Goal: Transaction & Acquisition: Purchase product/service

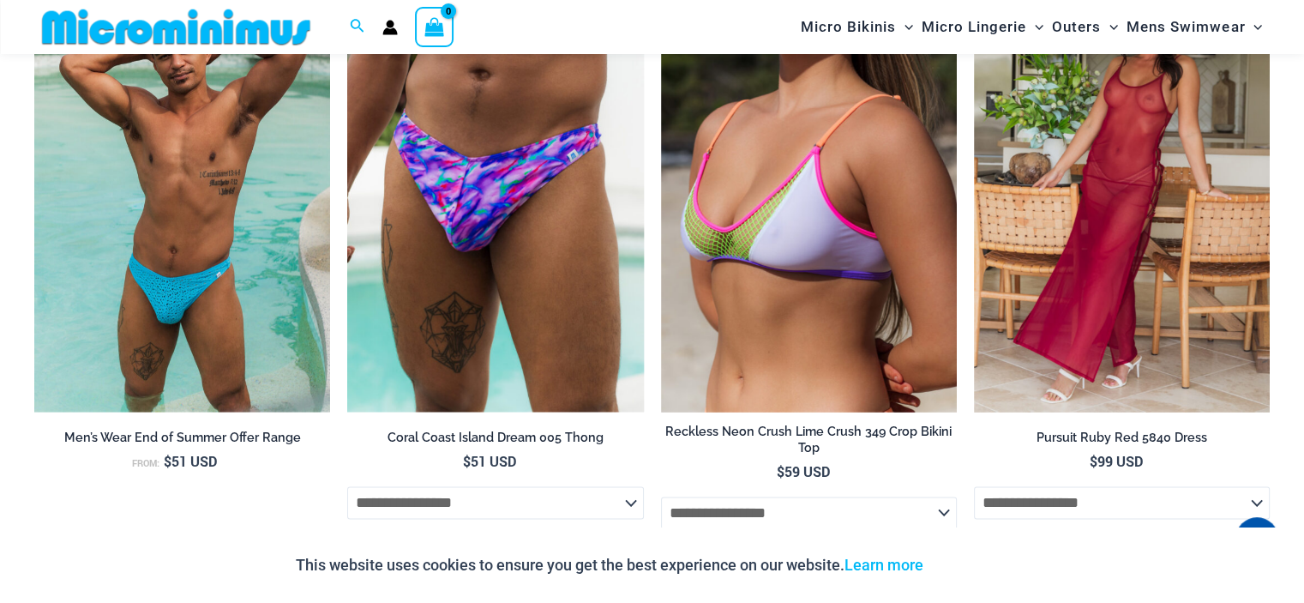
scroll to position [1957, 0]
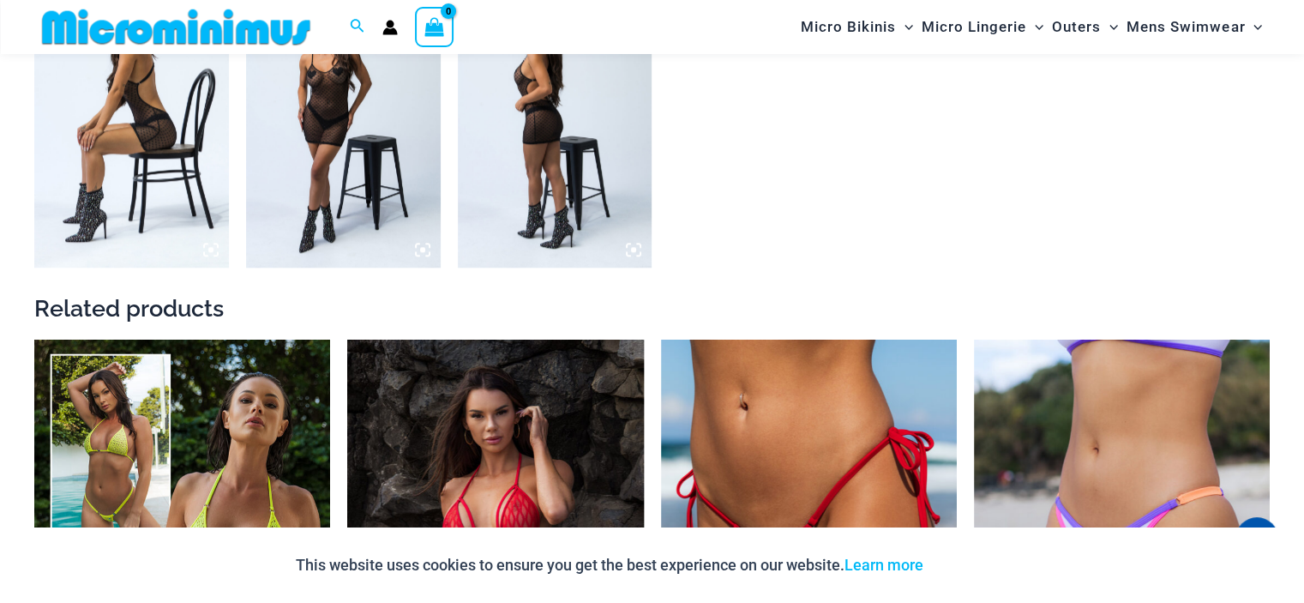
scroll to position [2128, 0]
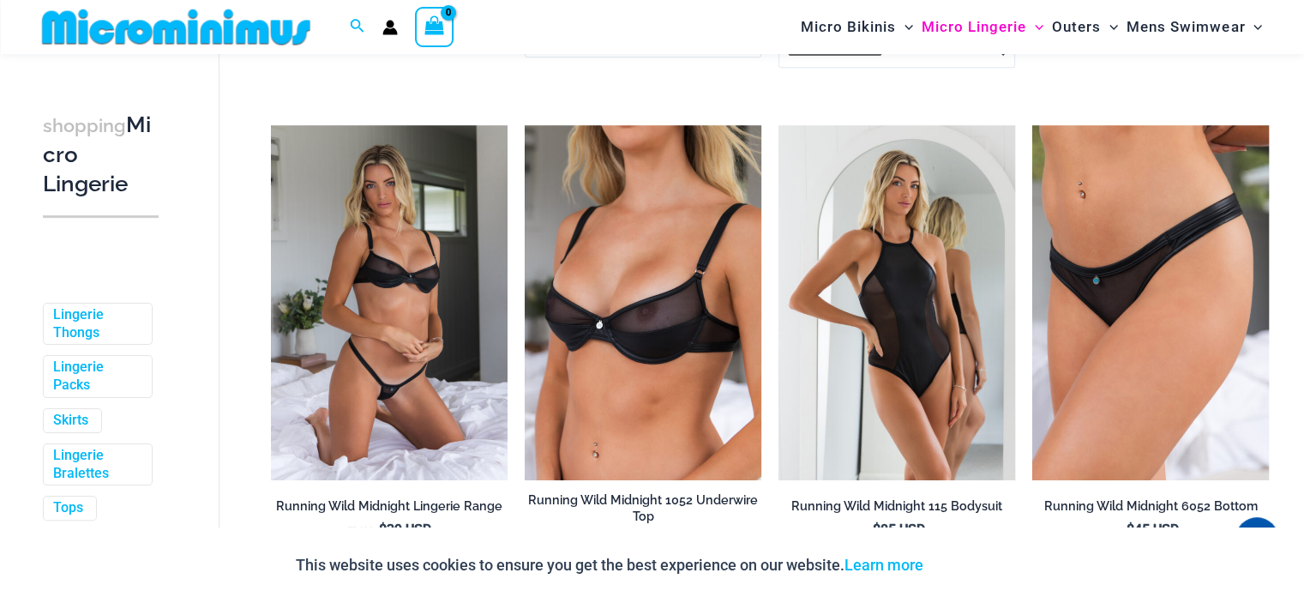
scroll to position [1785, 0]
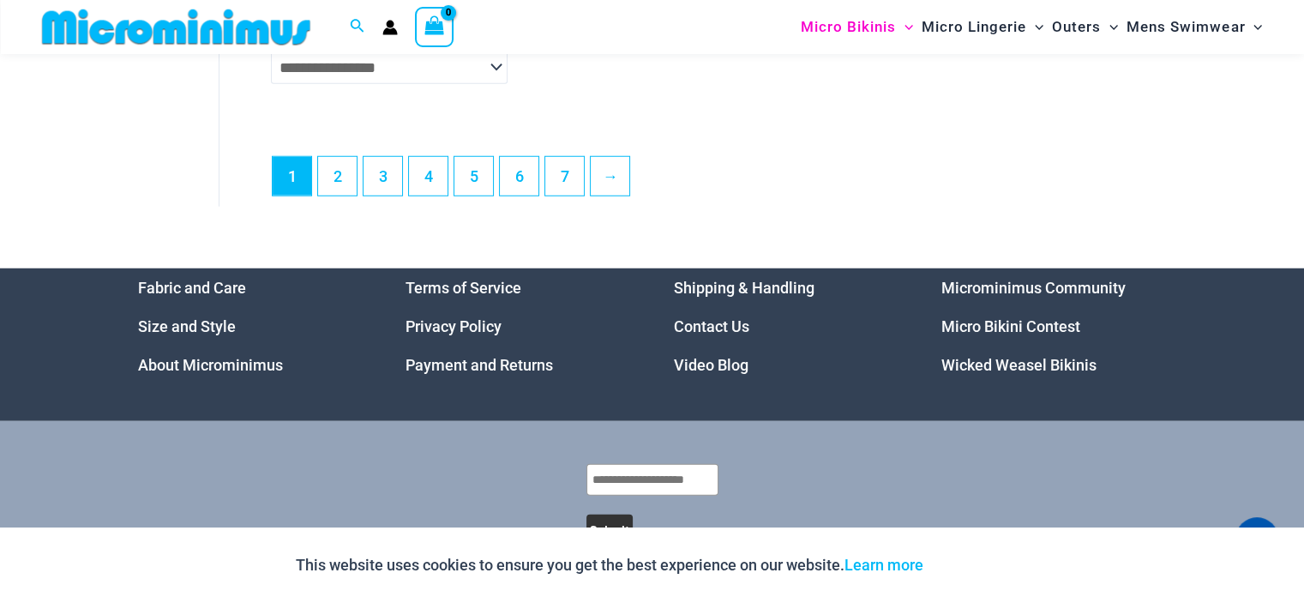
scroll to position [4700, 0]
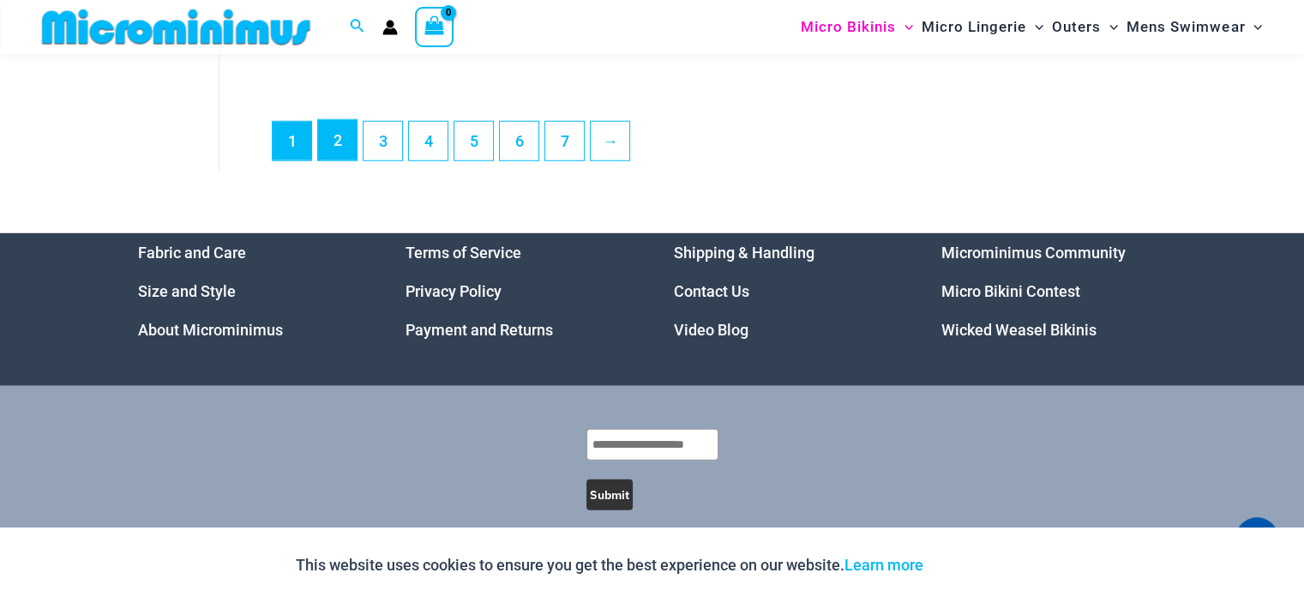
click at [324, 160] on link "2" at bounding box center [337, 140] width 39 height 40
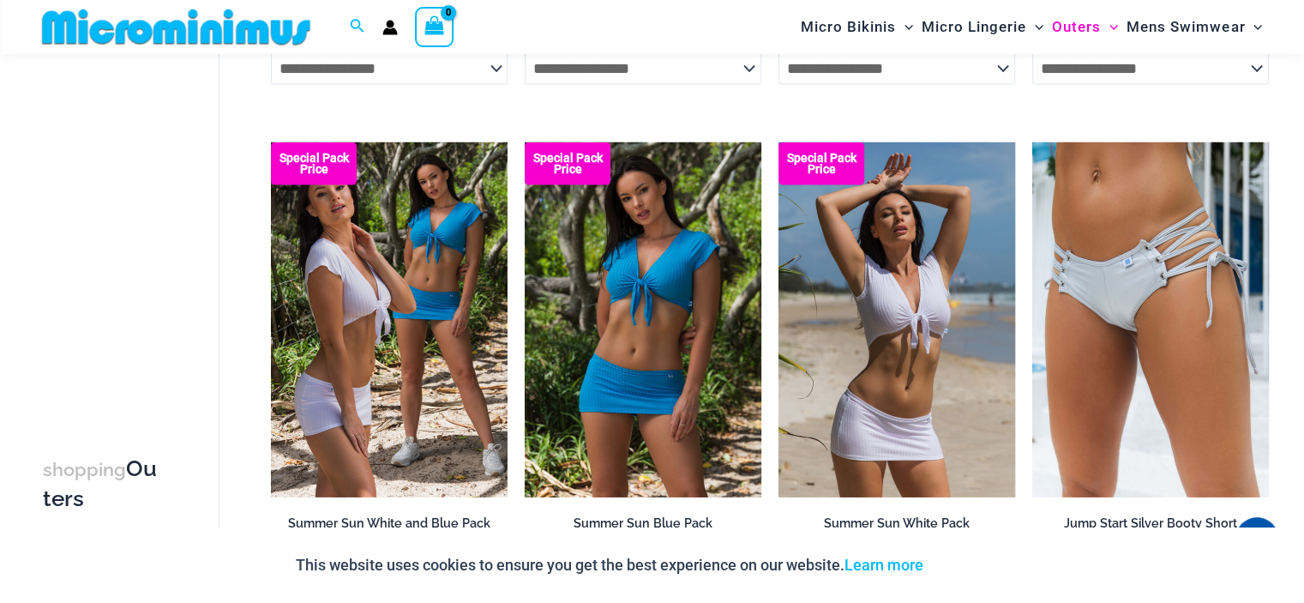
scroll to position [3929, 0]
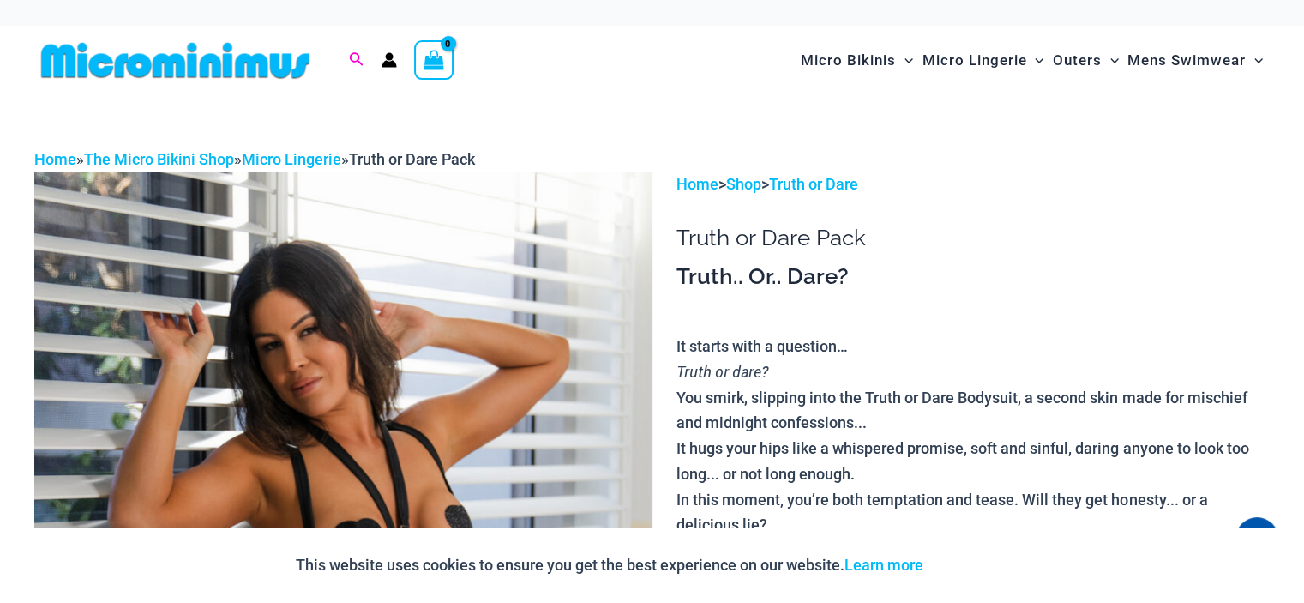
click at [353, 60] on icon "Search icon link" at bounding box center [356, 59] width 14 height 15
type input "***"
click button "Search" at bounding box center [0, 0] width 0 height 0
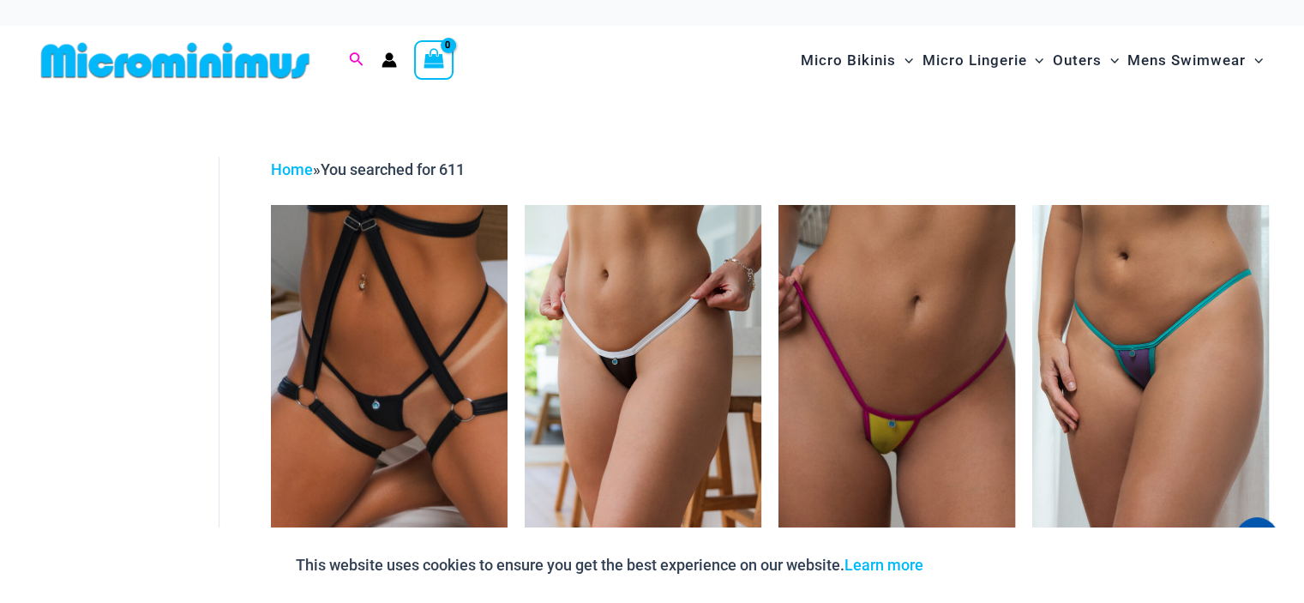
click at [361, 56] on icon "Search icon link" at bounding box center [356, 59] width 14 height 15
paste input "******"
paste input "search"
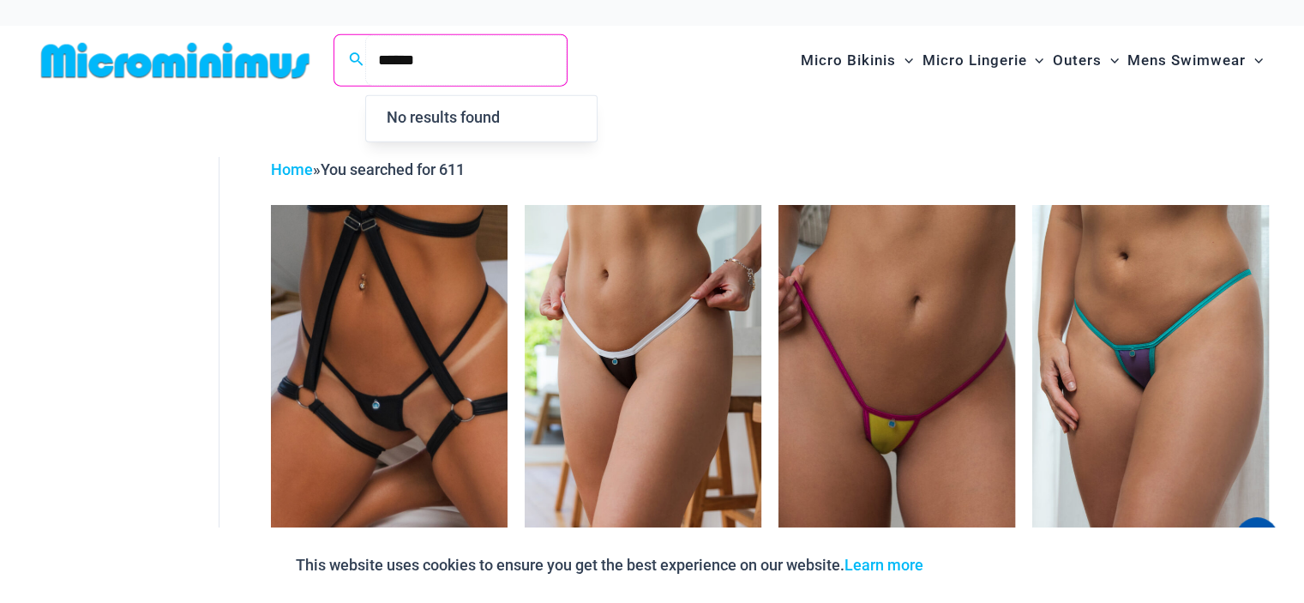
type input "******"
click button "Search" at bounding box center [0, 0] width 0 height 0
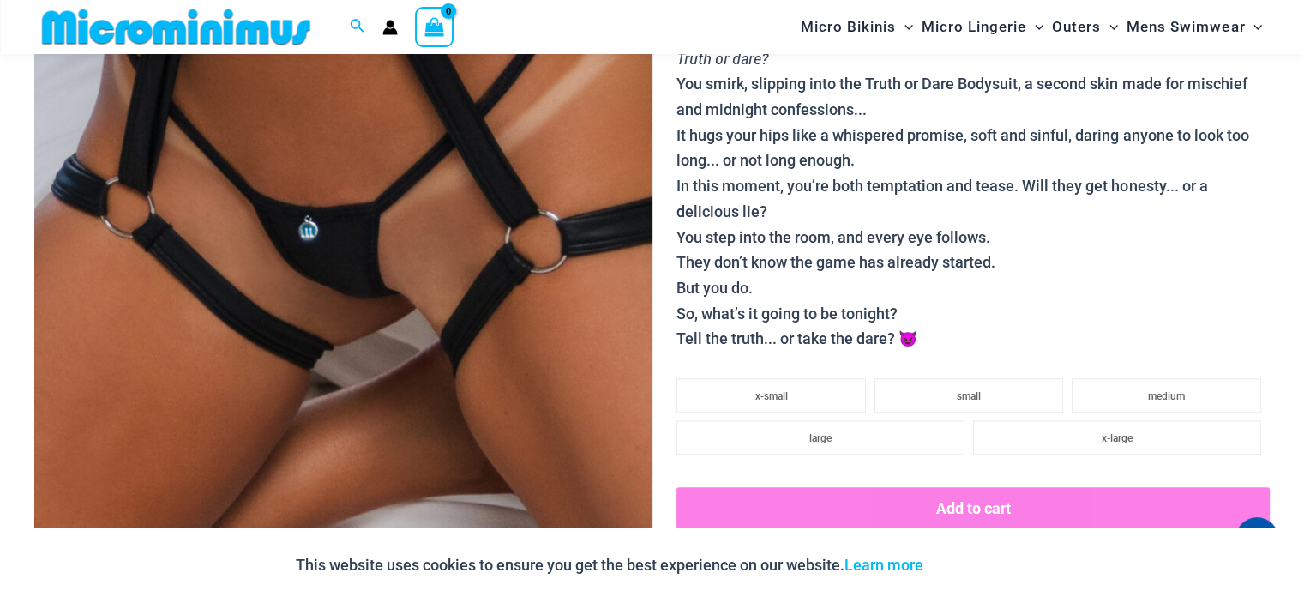
scroll to position [585, 0]
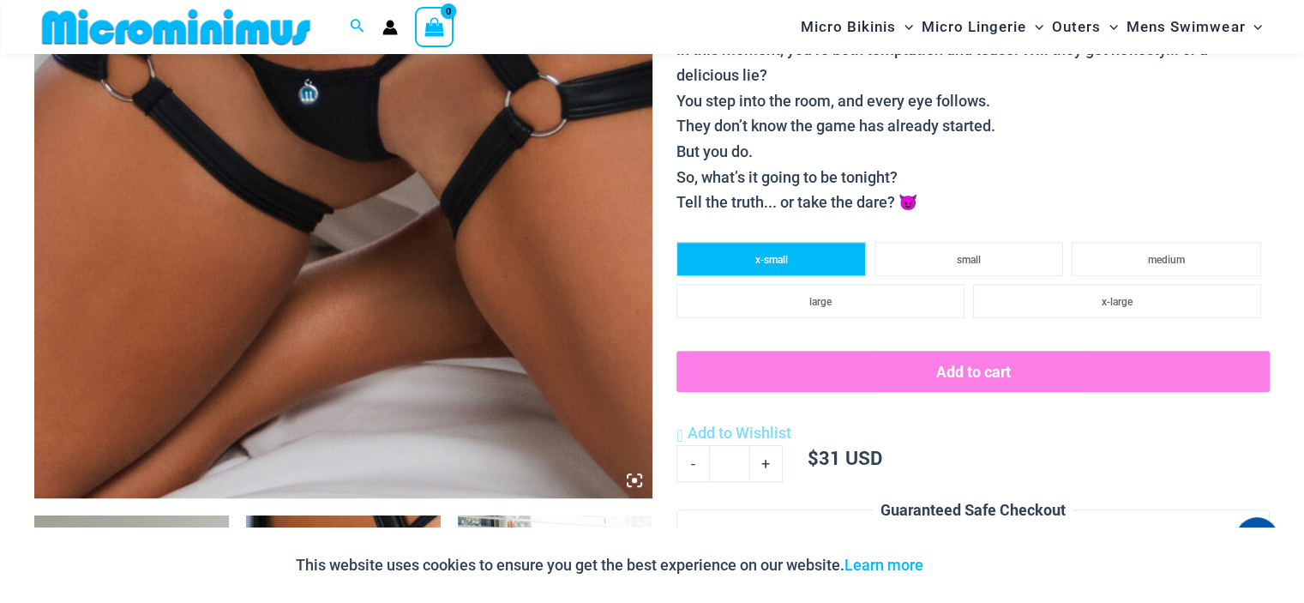
click at [834, 251] on li "x-small" at bounding box center [770, 259] width 189 height 34
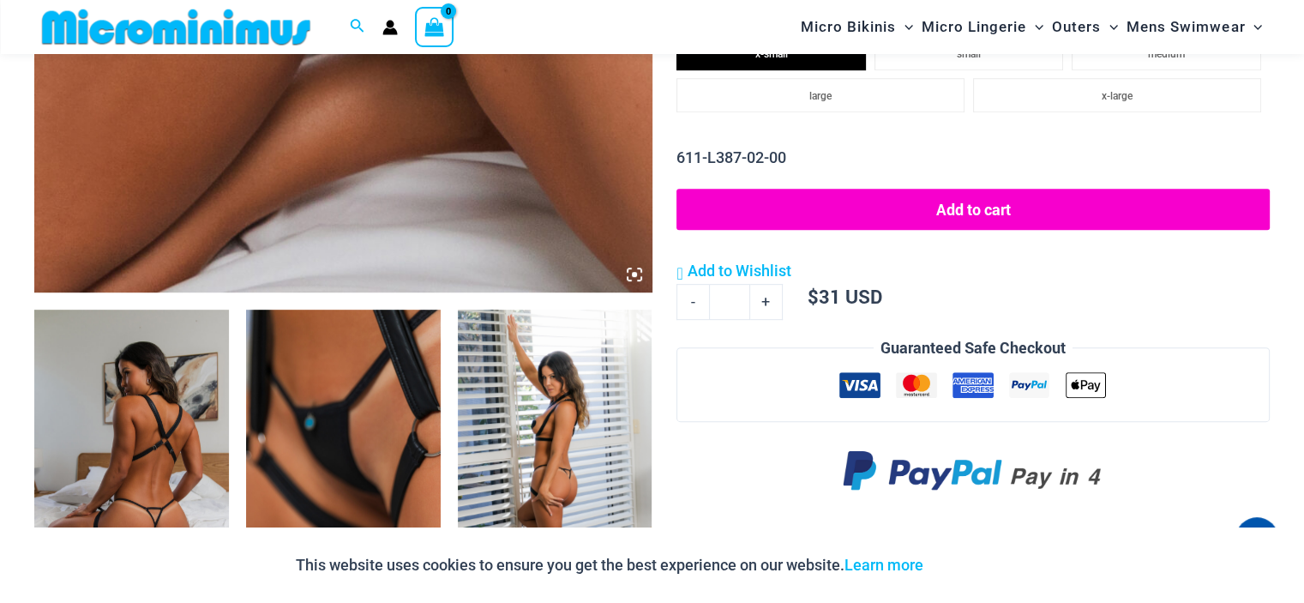
scroll to position [928, 0]
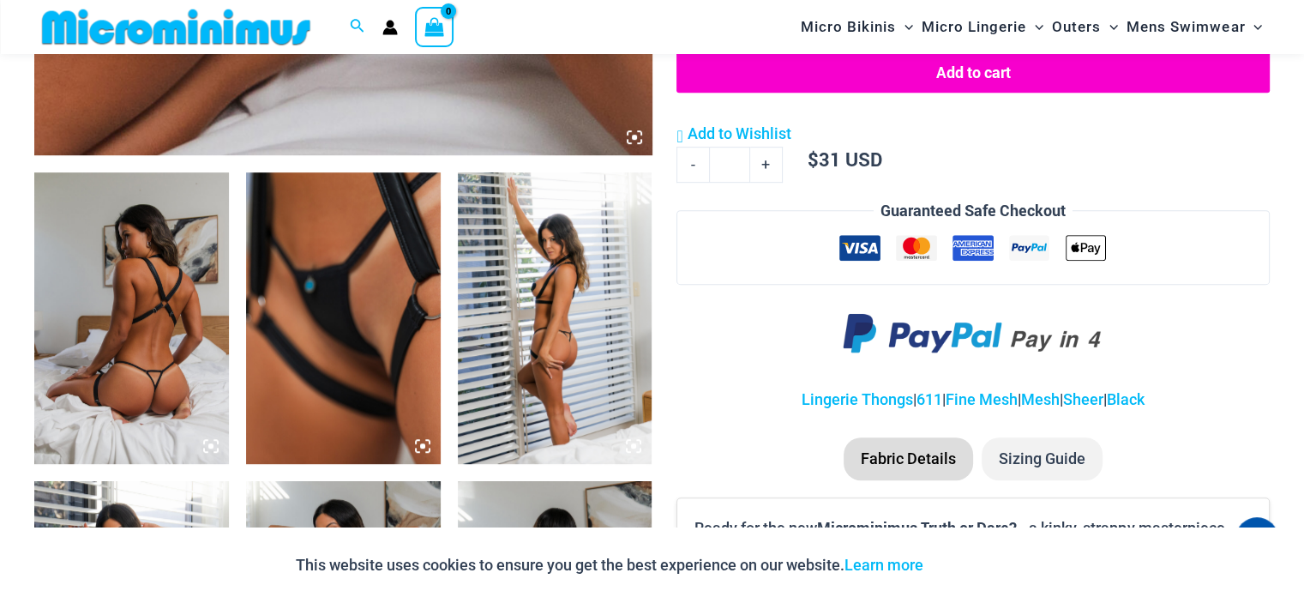
click at [189, 358] on img at bounding box center [131, 318] width 195 height 292
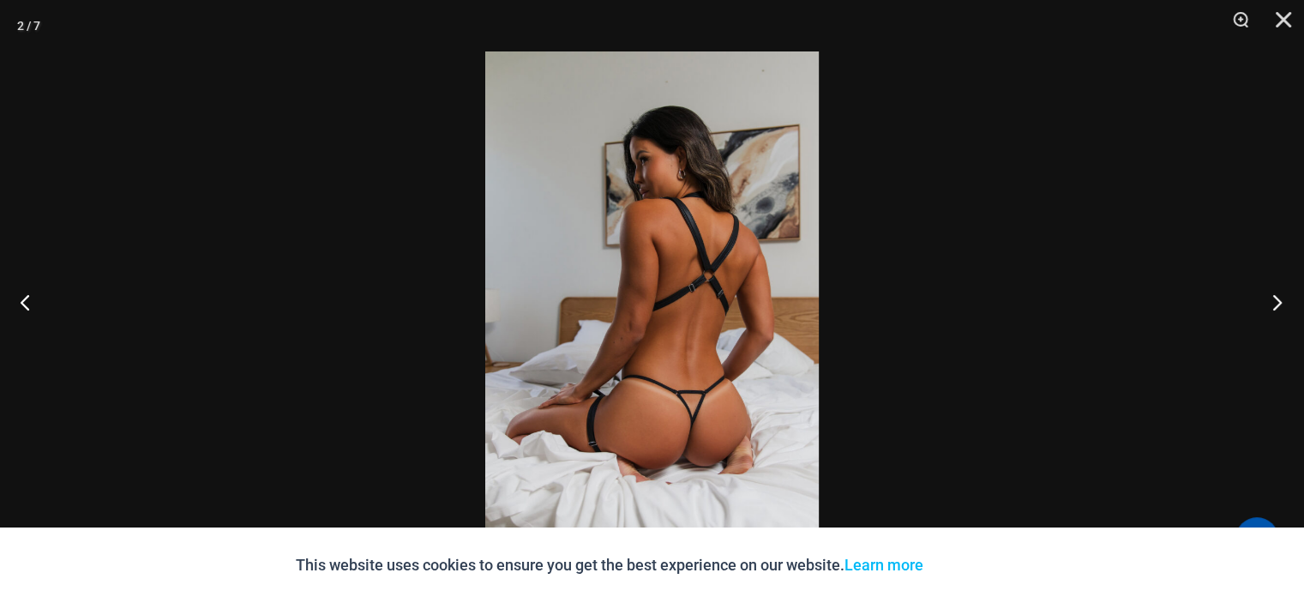
click at [1276, 299] on button "Next" at bounding box center [1272, 302] width 64 height 86
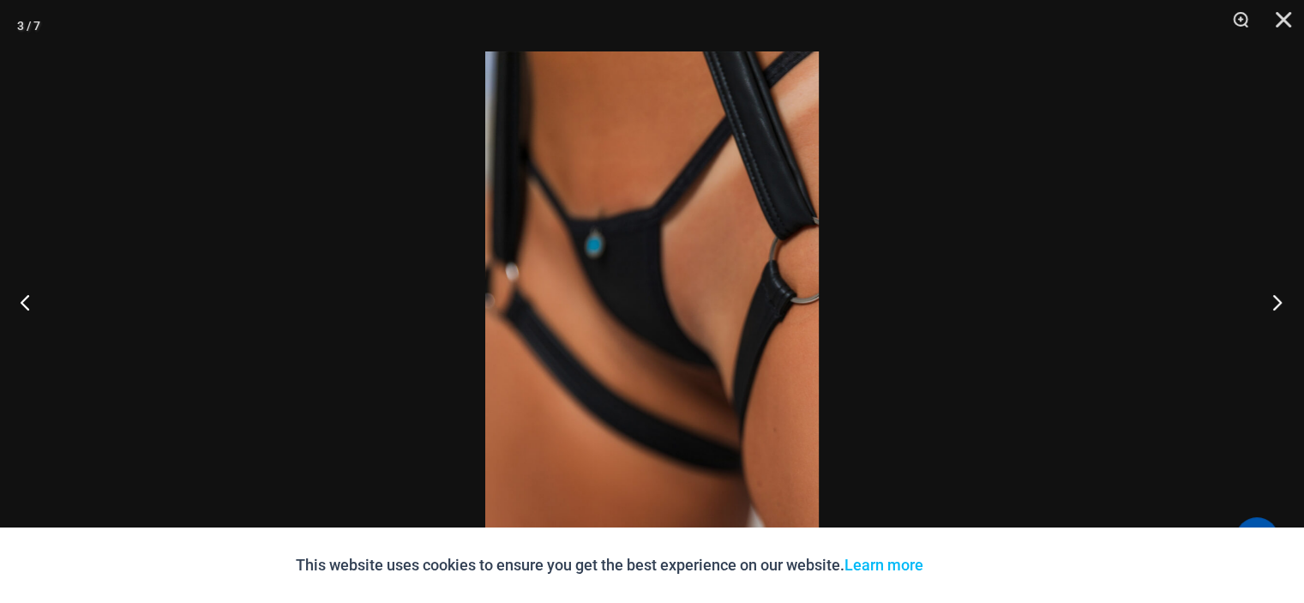
click at [1276, 299] on button "Next" at bounding box center [1272, 302] width 64 height 86
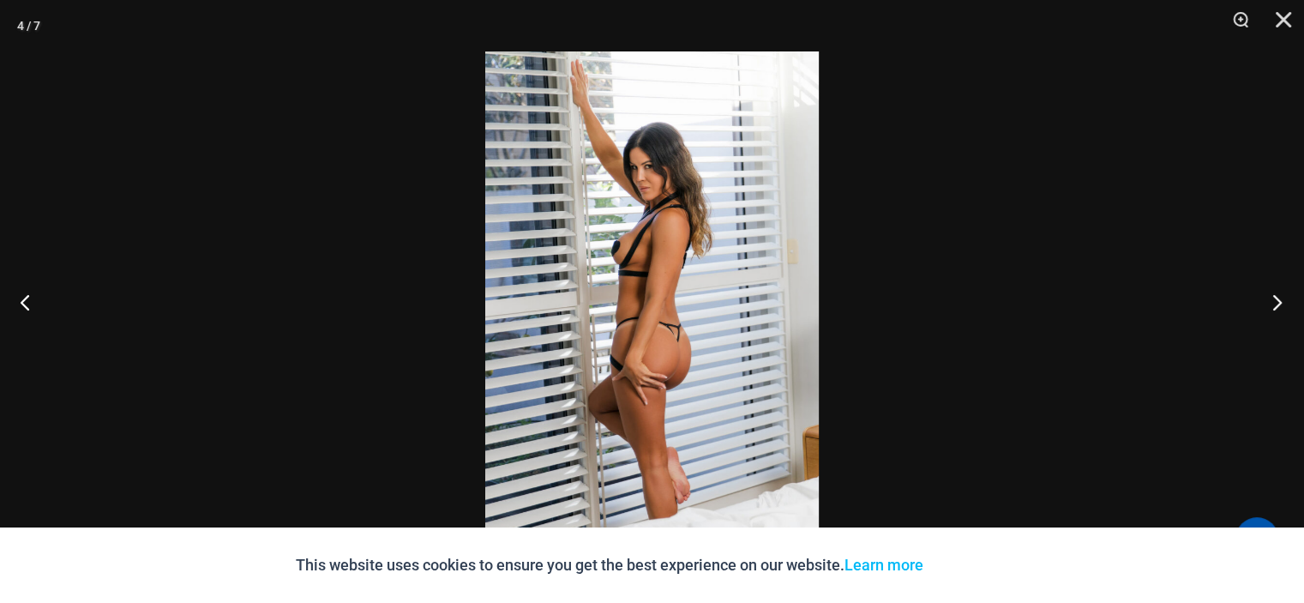
click at [1276, 299] on button "Next" at bounding box center [1272, 302] width 64 height 86
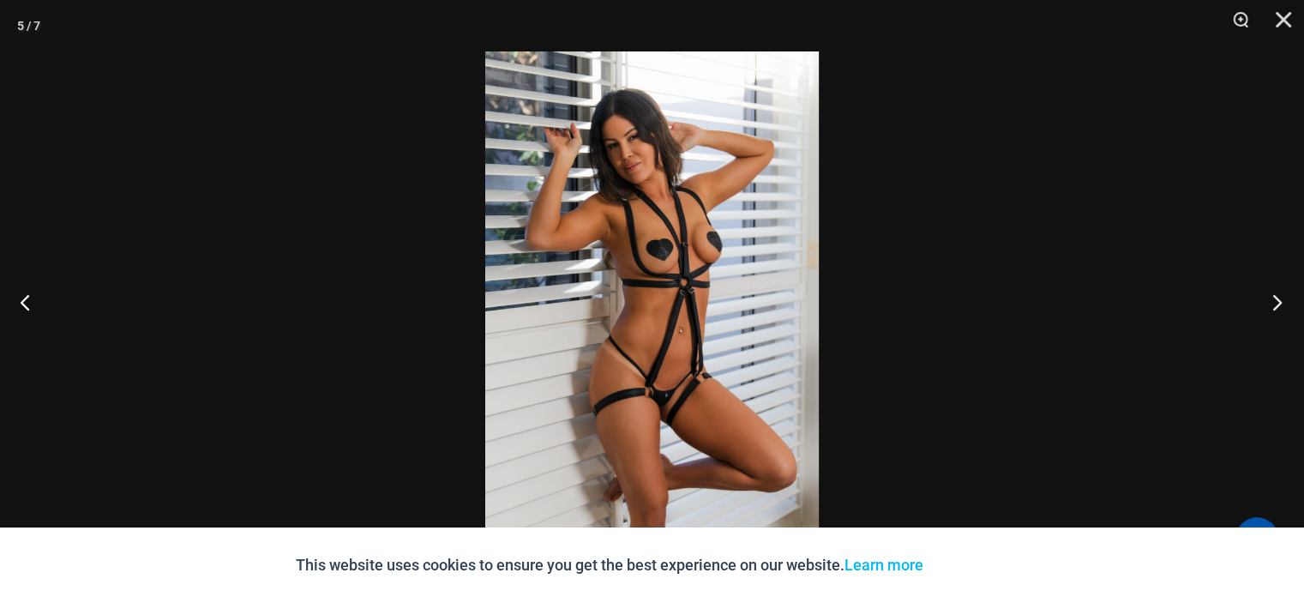
click at [1276, 299] on button "Next" at bounding box center [1272, 302] width 64 height 86
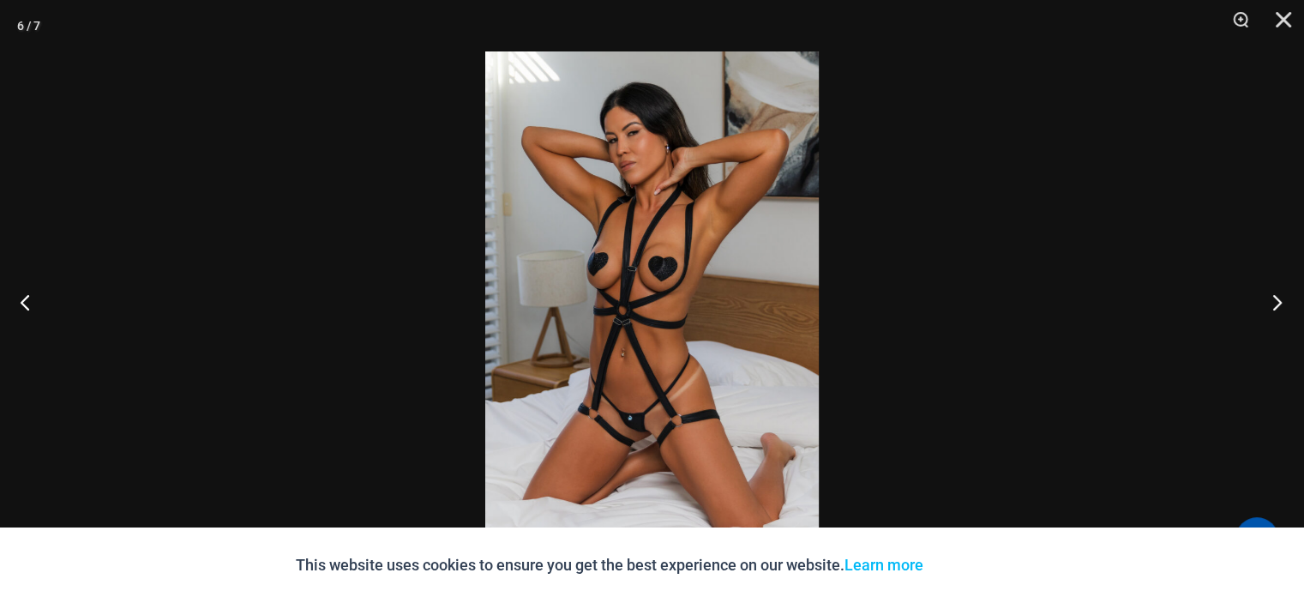
click at [1276, 299] on button "Next" at bounding box center [1272, 302] width 64 height 86
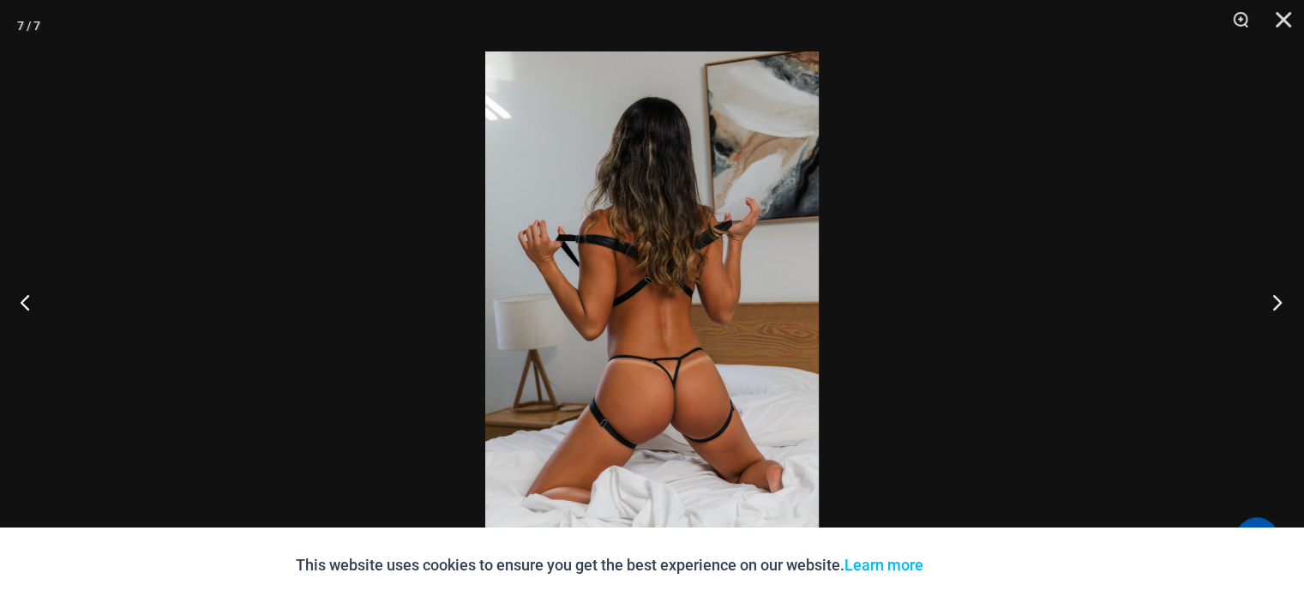
click at [1276, 299] on button "Next" at bounding box center [1272, 302] width 64 height 86
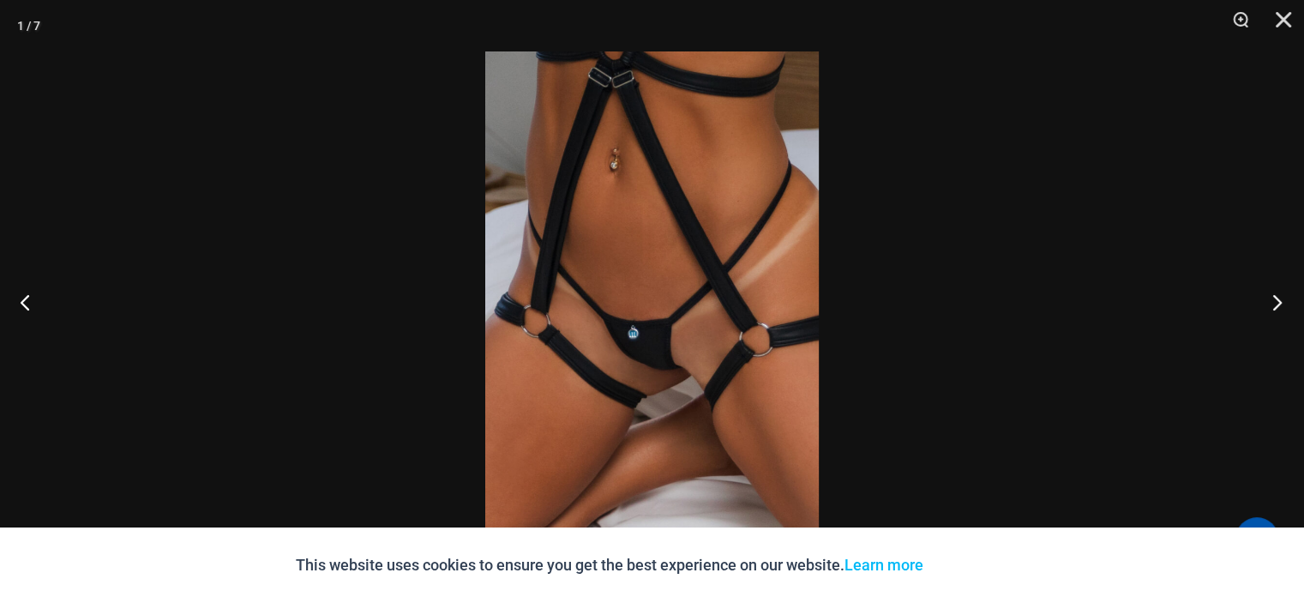
click at [1276, 299] on button "Next" at bounding box center [1272, 302] width 64 height 86
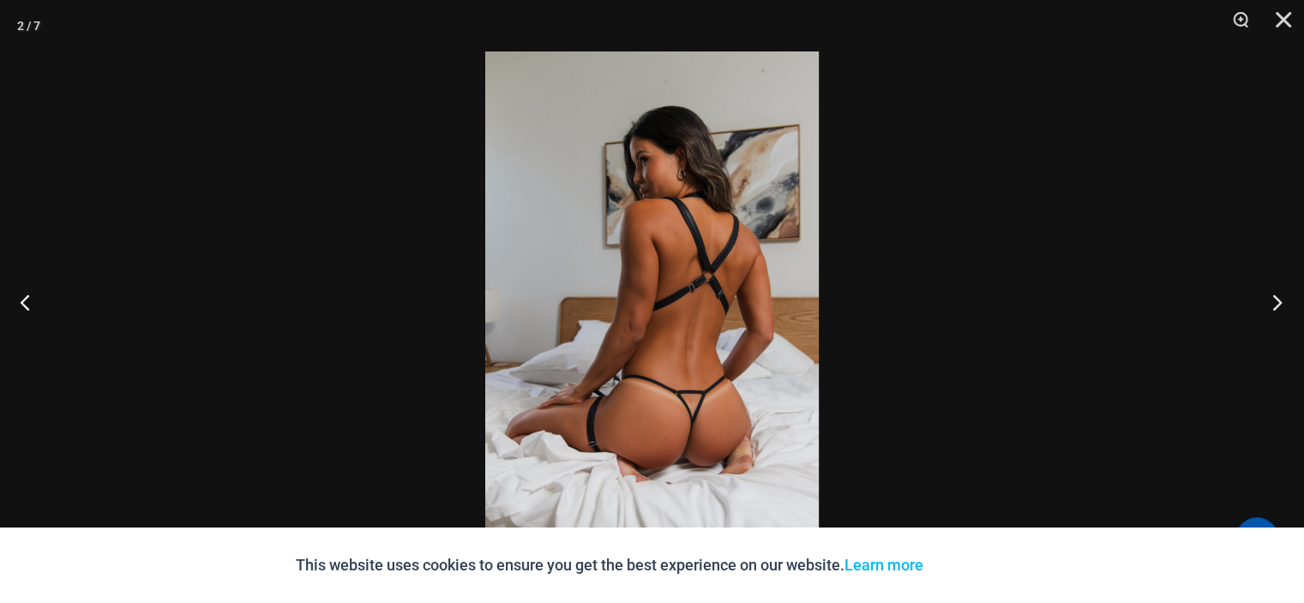
click at [1276, 299] on button "Next" at bounding box center [1272, 302] width 64 height 86
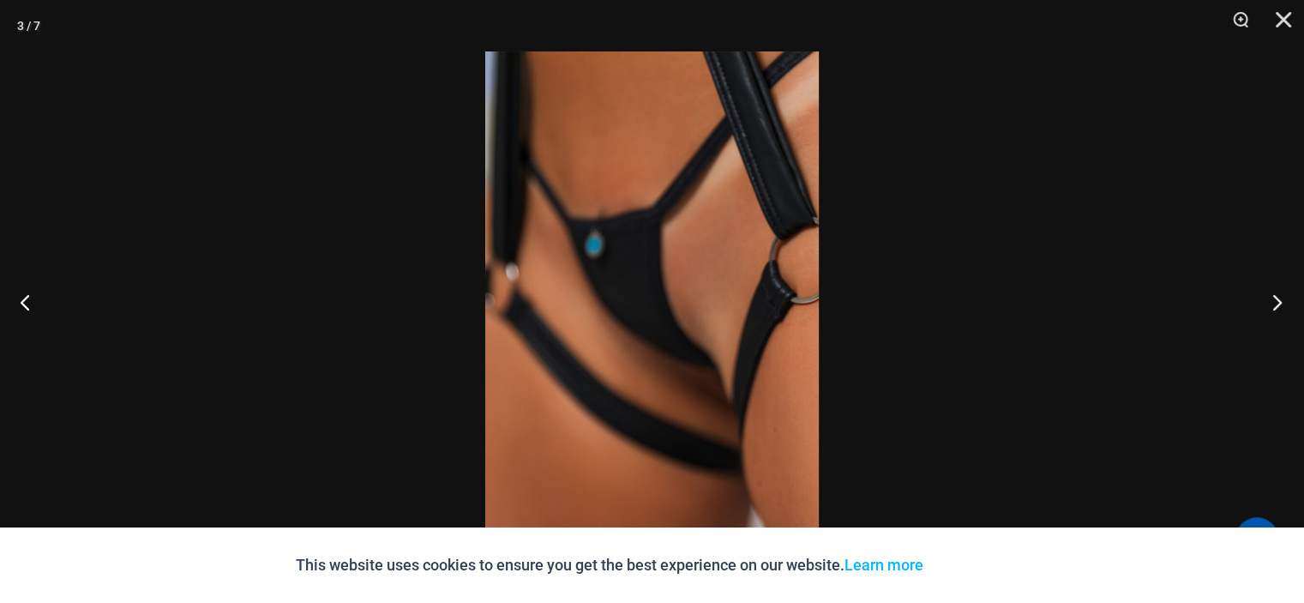
click at [1276, 299] on button "Next" at bounding box center [1272, 302] width 64 height 86
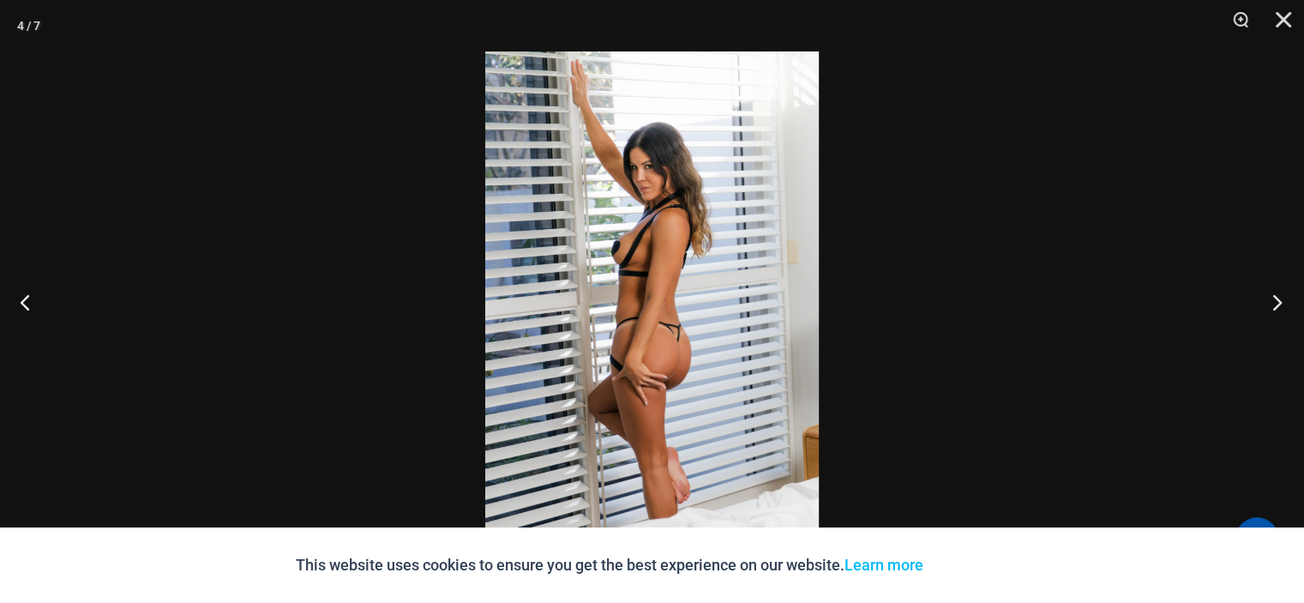
click at [1276, 299] on button "Next" at bounding box center [1272, 302] width 64 height 86
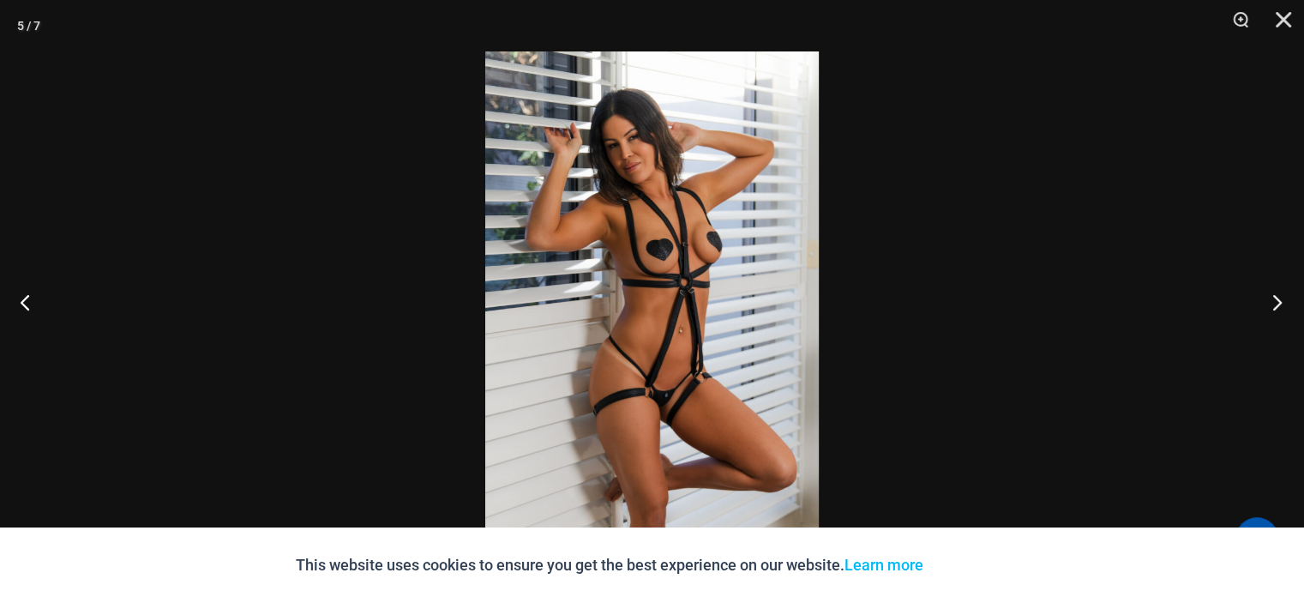
click at [1276, 299] on button "Next" at bounding box center [1272, 302] width 64 height 86
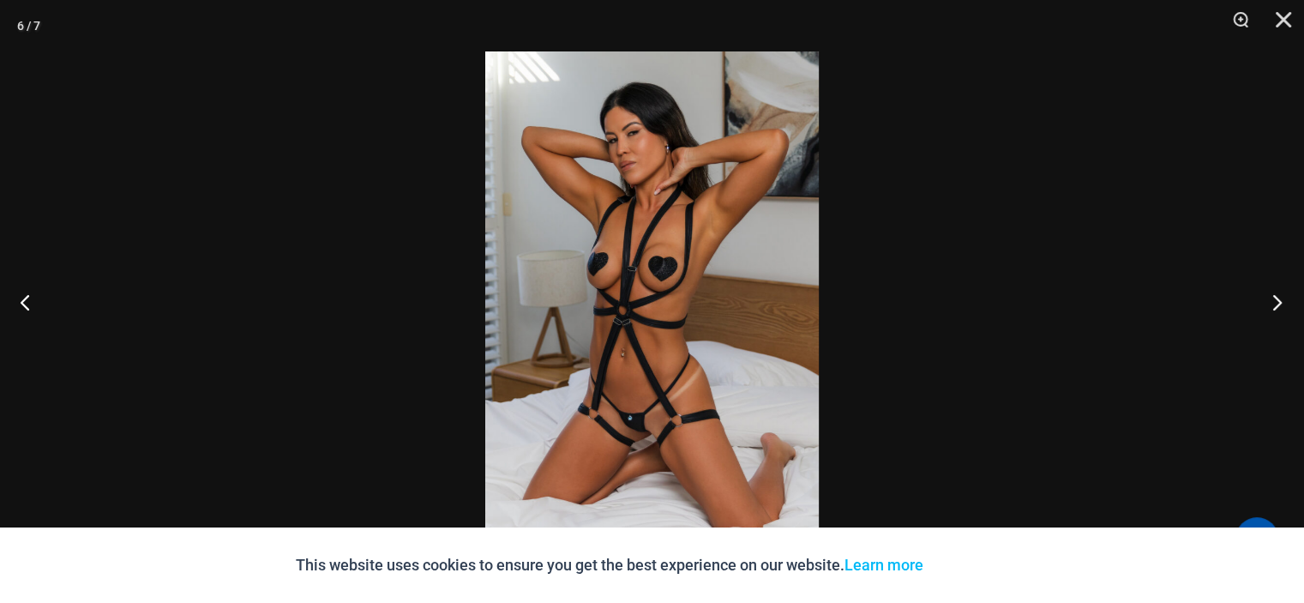
click at [1276, 299] on button "Next" at bounding box center [1272, 302] width 64 height 86
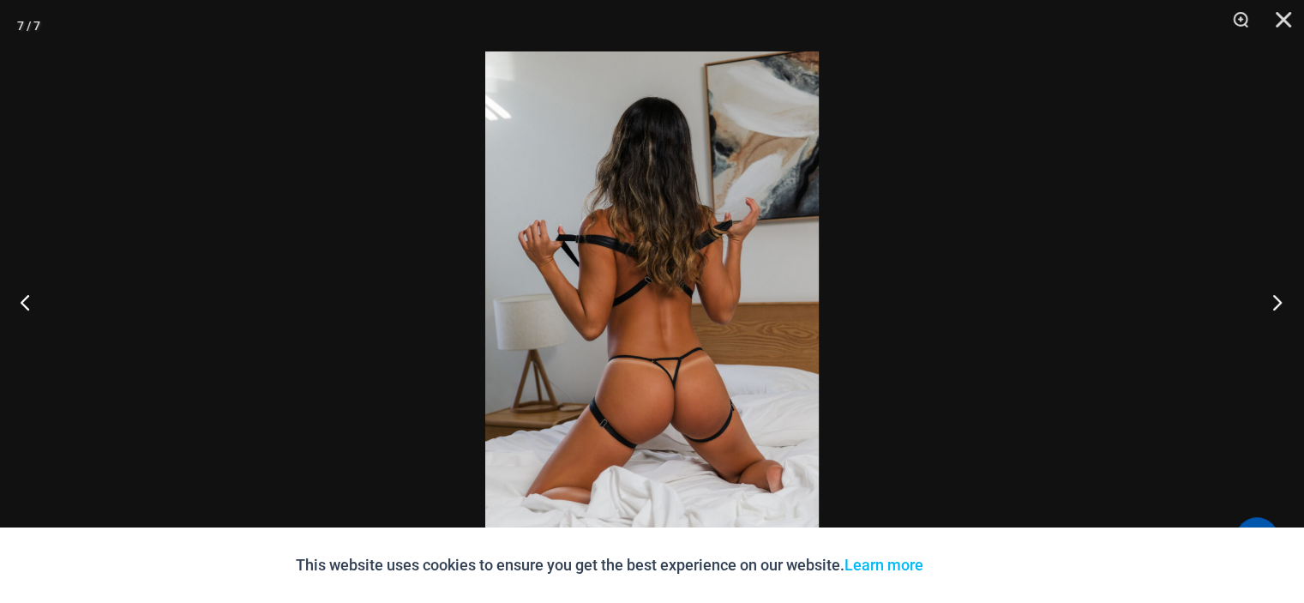
click at [1276, 299] on button "Next" at bounding box center [1272, 302] width 64 height 86
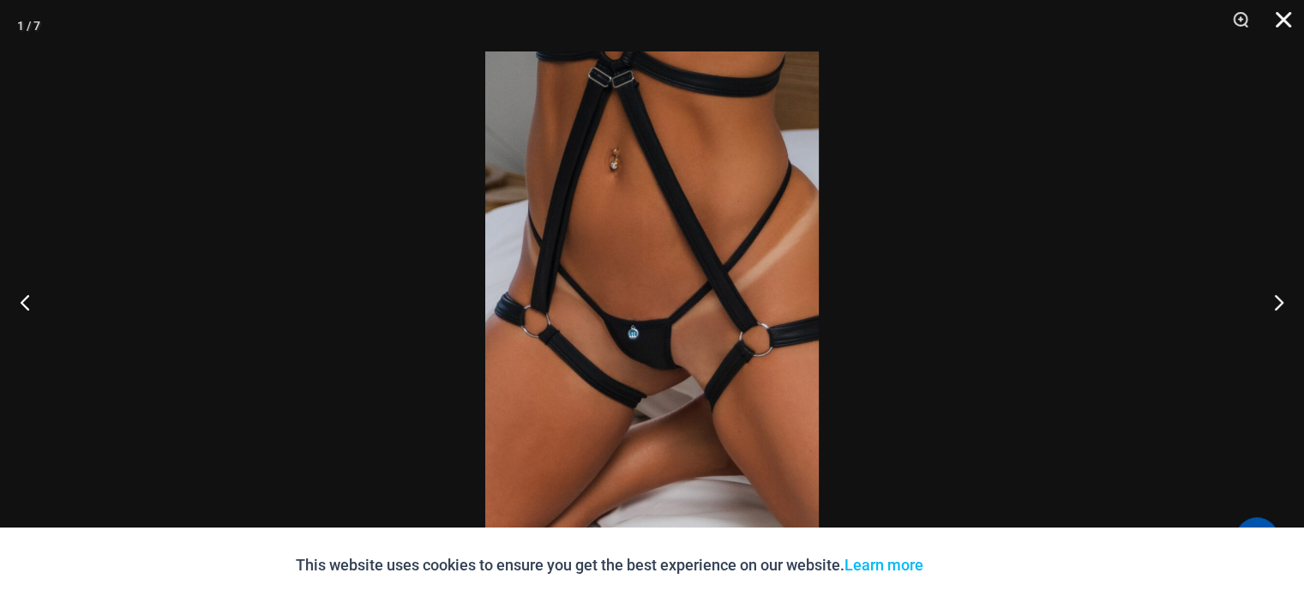
click at [1289, 24] on button "Close" at bounding box center [1277, 25] width 43 height 51
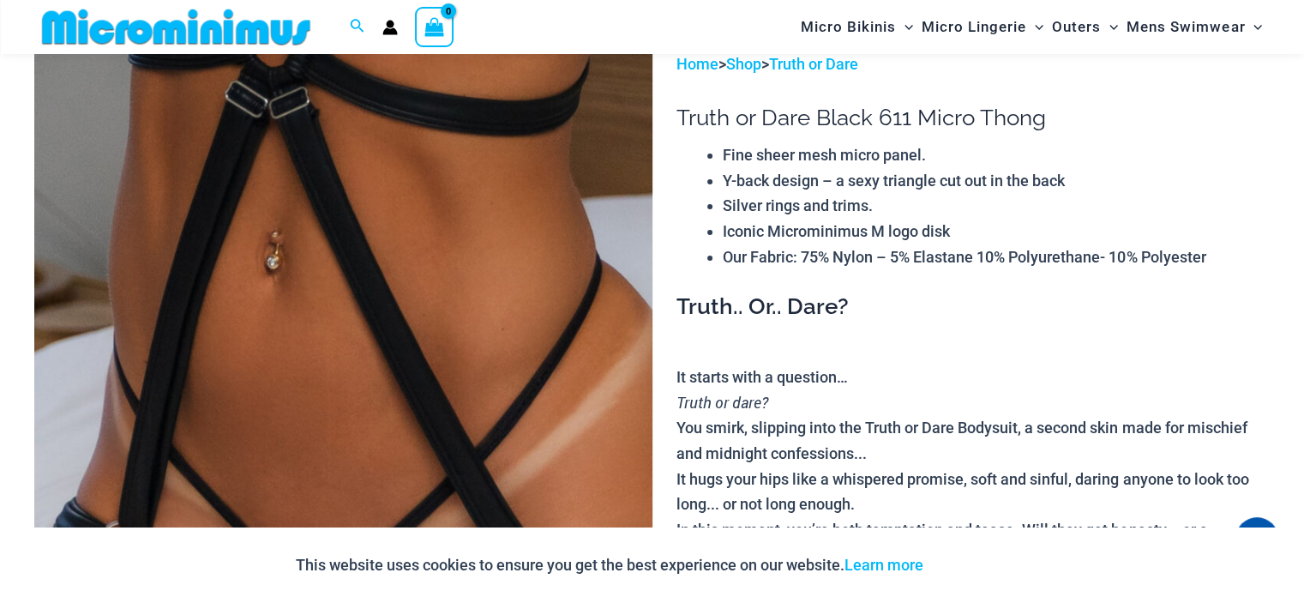
scroll to position [70, 0]
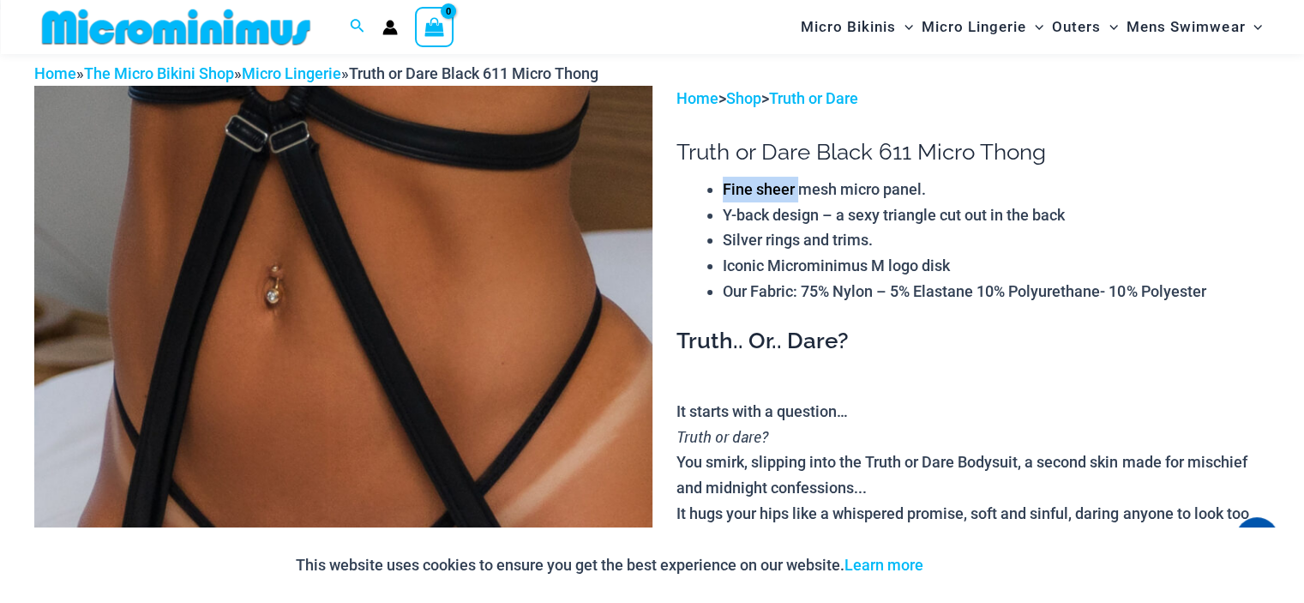
drag, startPoint x: 797, startPoint y: 188, endPoint x: 701, endPoint y: 191, distance: 95.2
click at [701, 191] on div "Fine sheer mesh micro panel. Y-back design – a sexy triangle cut out in the bac…" at bounding box center [972, 241] width 593 height 128
drag, startPoint x: 769, startPoint y: 216, endPoint x: 701, endPoint y: 213, distance: 67.8
click at [701, 213] on div "Fine sheer mesh micro panel. Y-back design – a sexy triangle cut out in the bac…" at bounding box center [972, 241] width 593 height 128
copy li "Y-back"
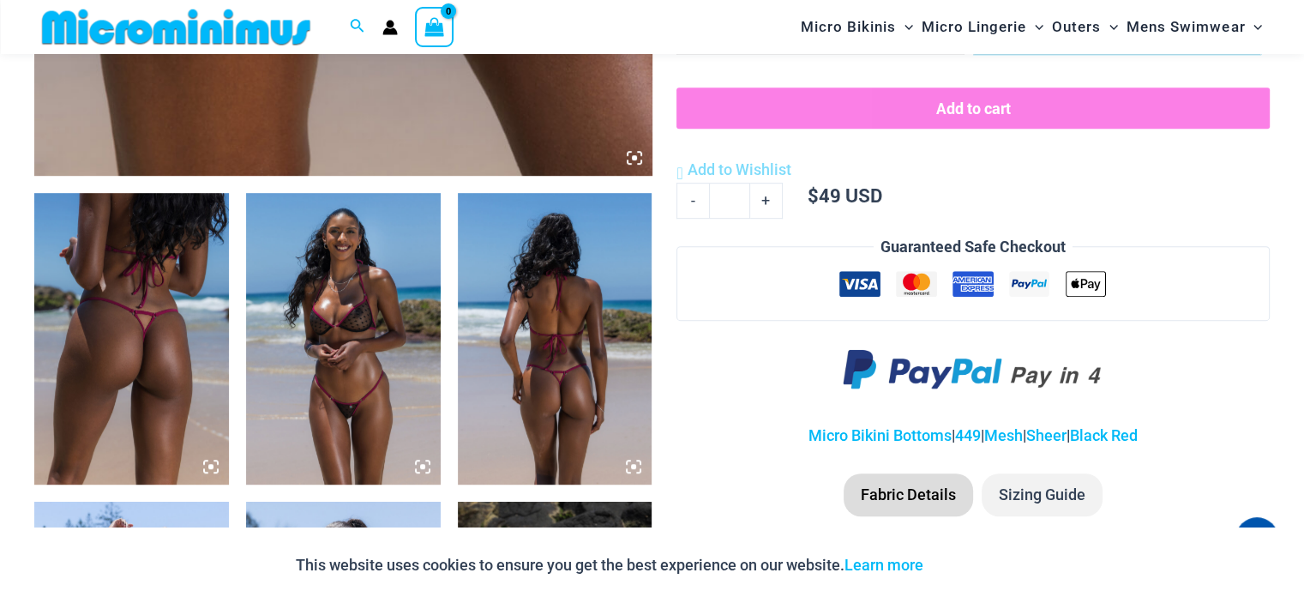
scroll to position [1099, 0]
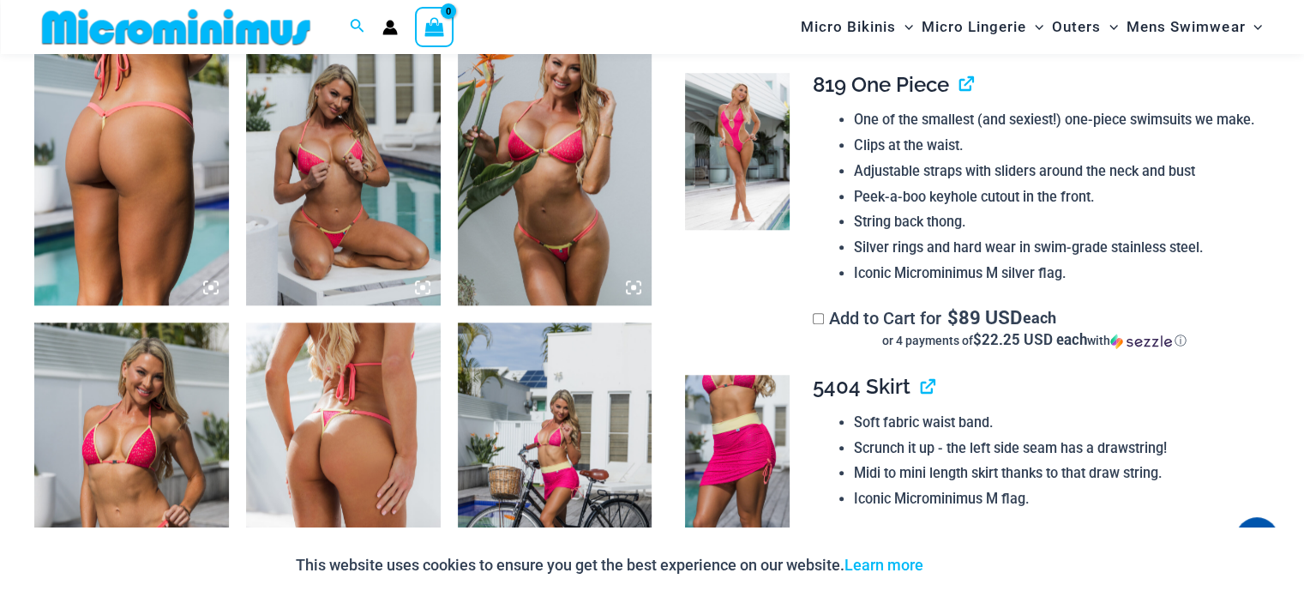
scroll to position [1785, 0]
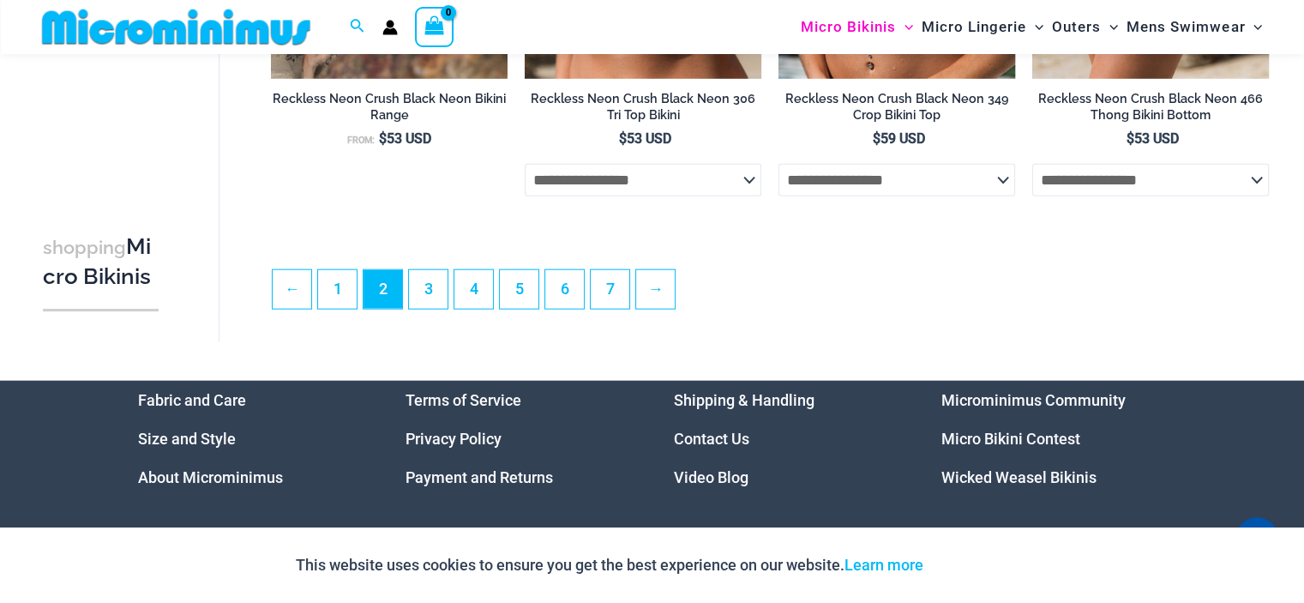
scroll to position [4186, 0]
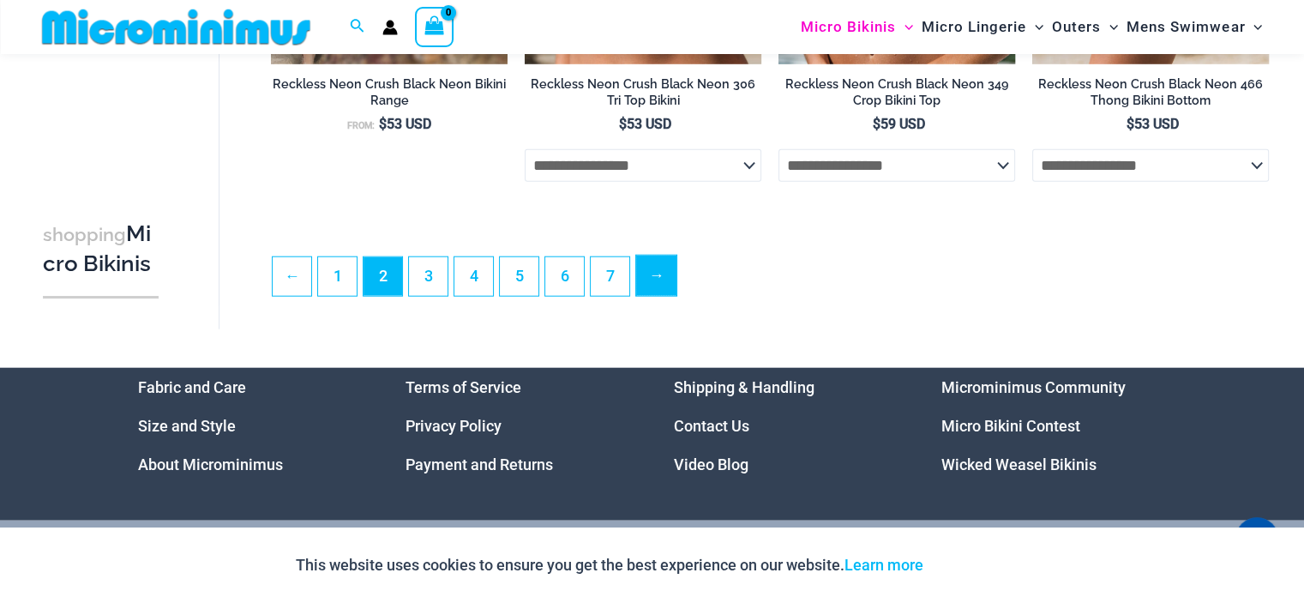
click at [646, 277] on link "→" at bounding box center [656, 276] width 40 height 40
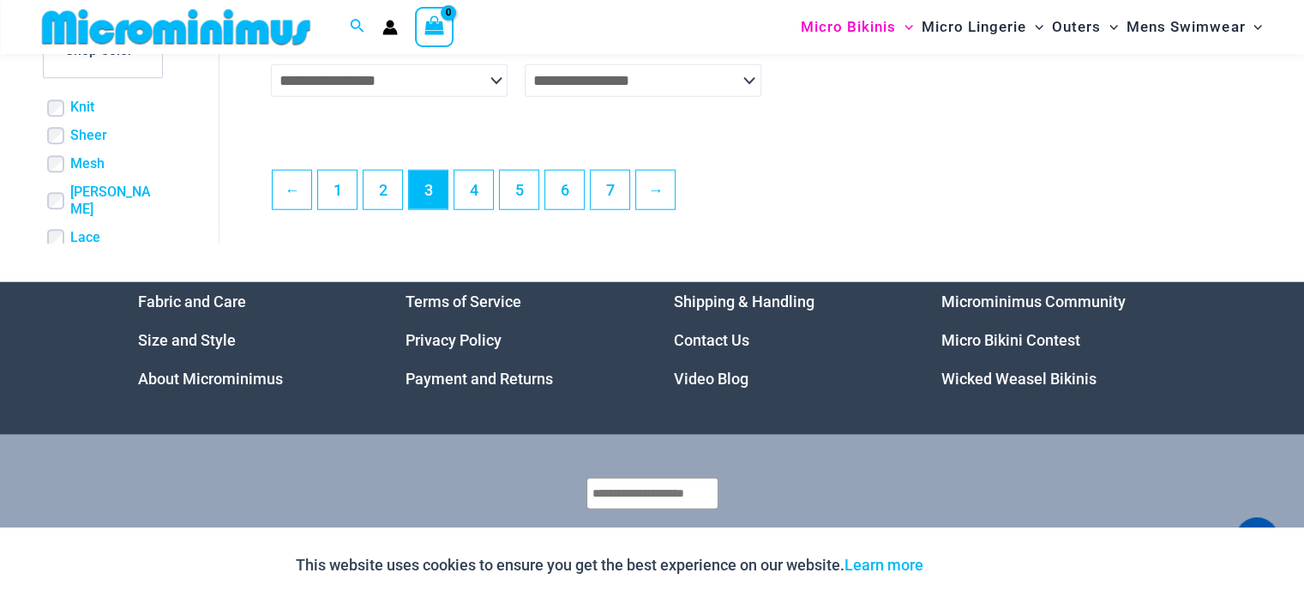
scroll to position [4356, 0]
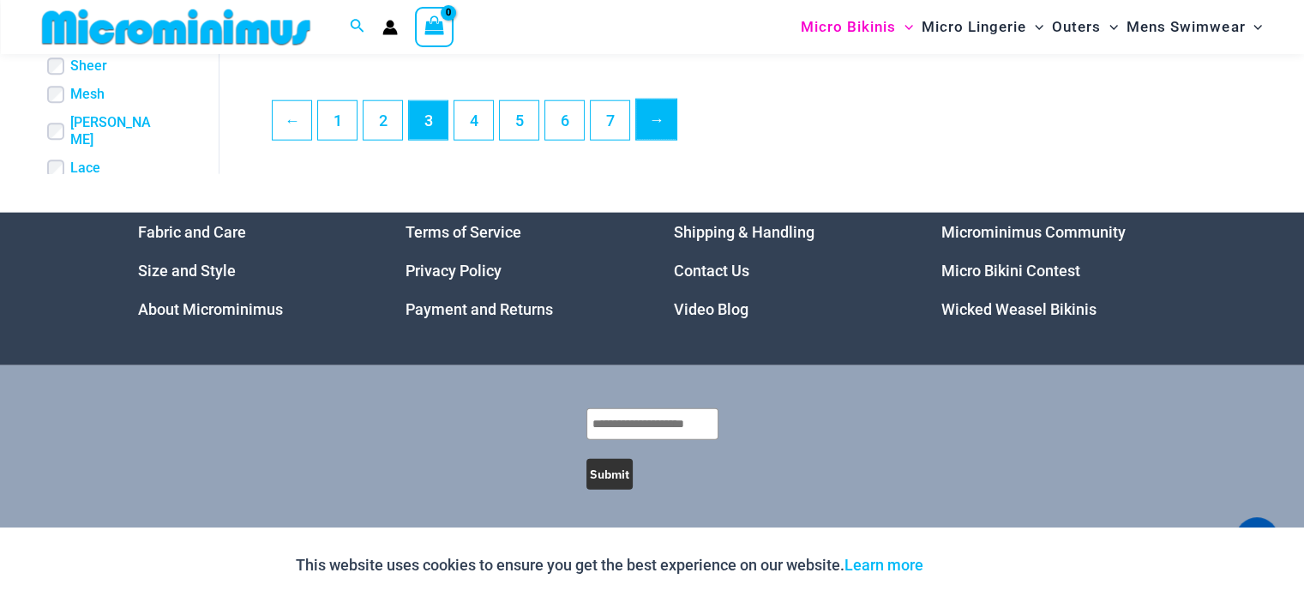
click at [653, 117] on link "→" at bounding box center [656, 119] width 40 height 40
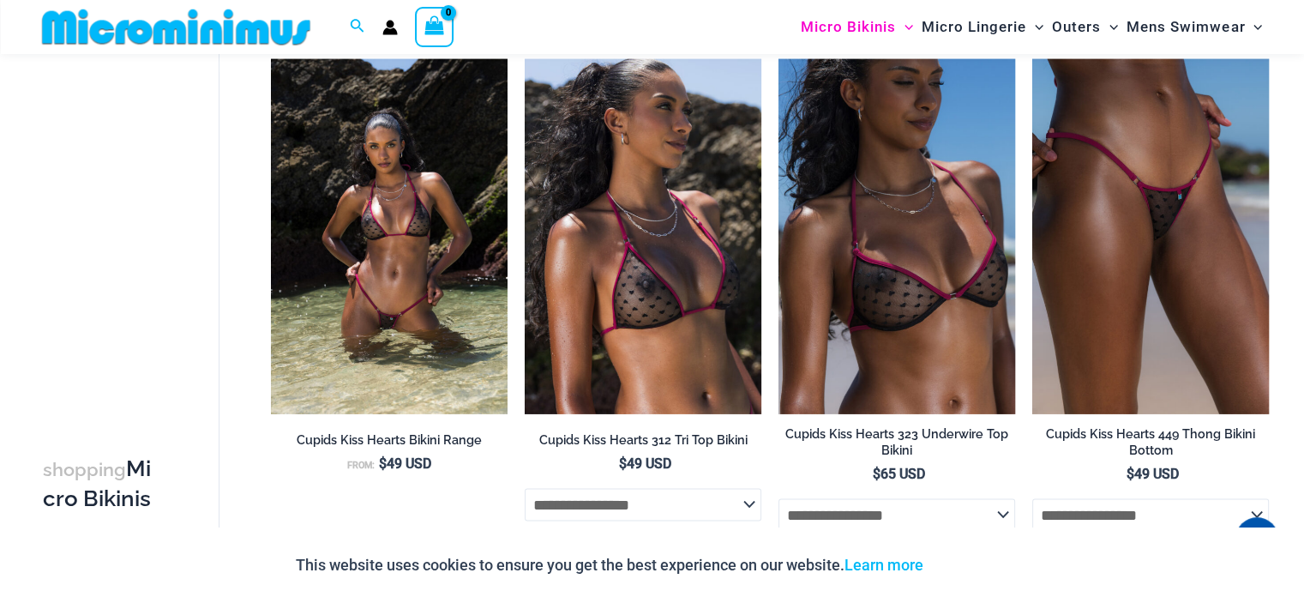
scroll to position [3328, 0]
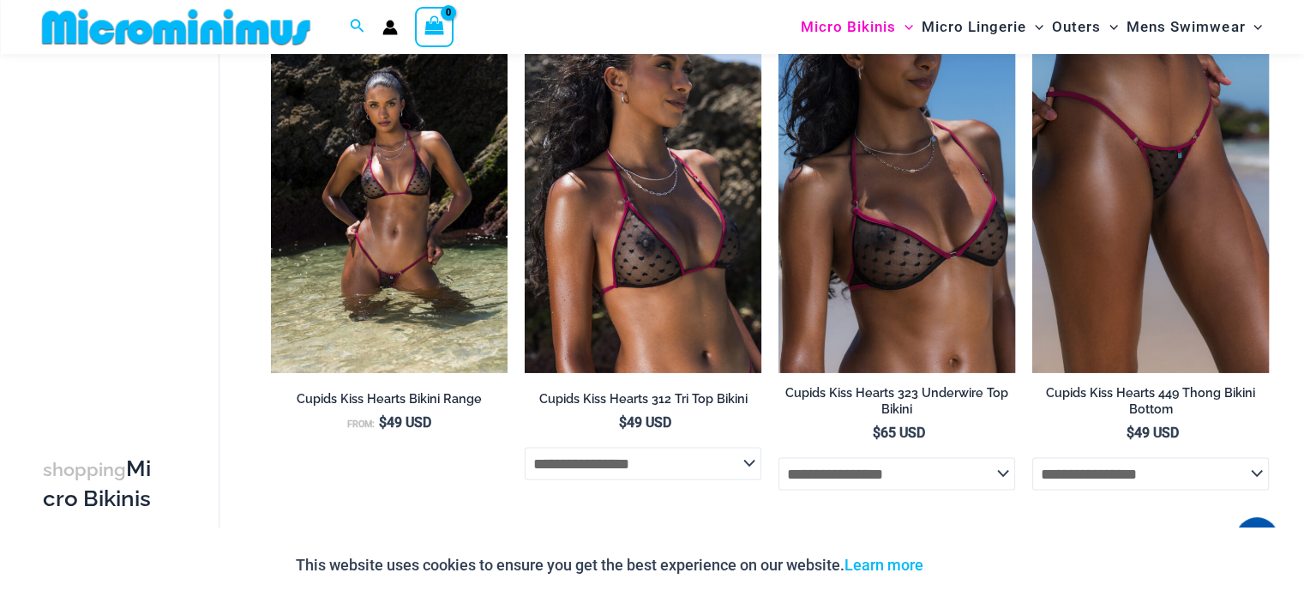
drag, startPoint x: 434, startPoint y: 219, endPoint x: 217, endPoint y: 250, distance: 219.2
click at [217, 250] on div "shopping Micro Bikinis Filters Filters Micro Bikini Tops Micro Bikini Bottoms" at bounding box center [126, 317] width 185 height 492
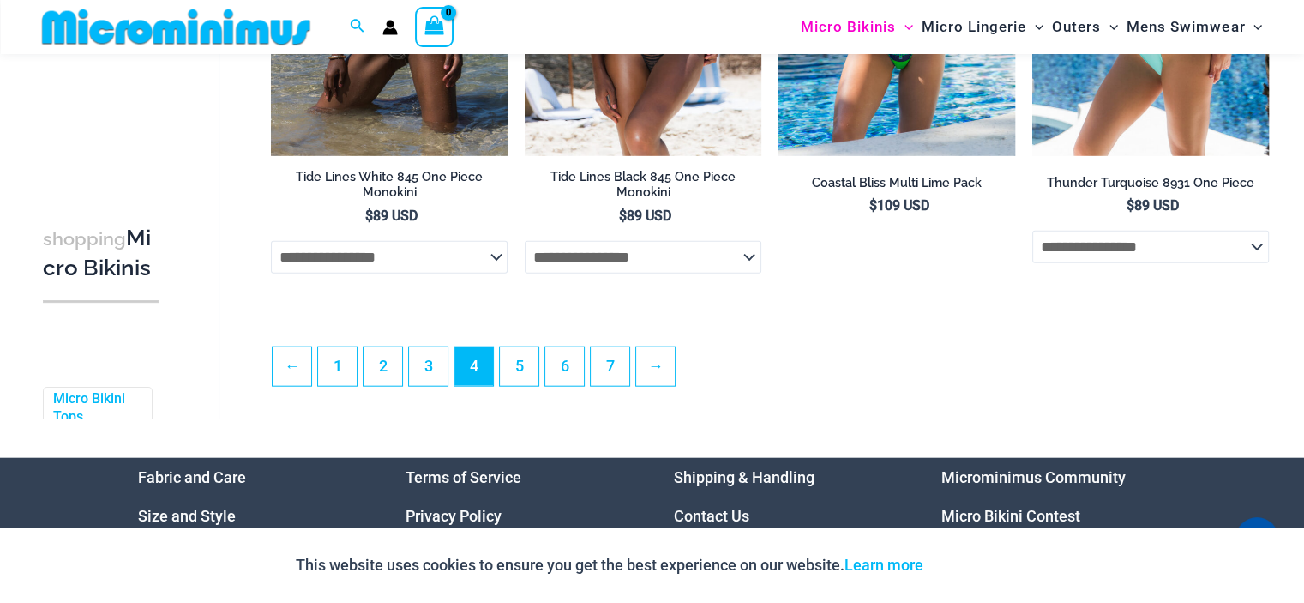
scroll to position [4100, 0]
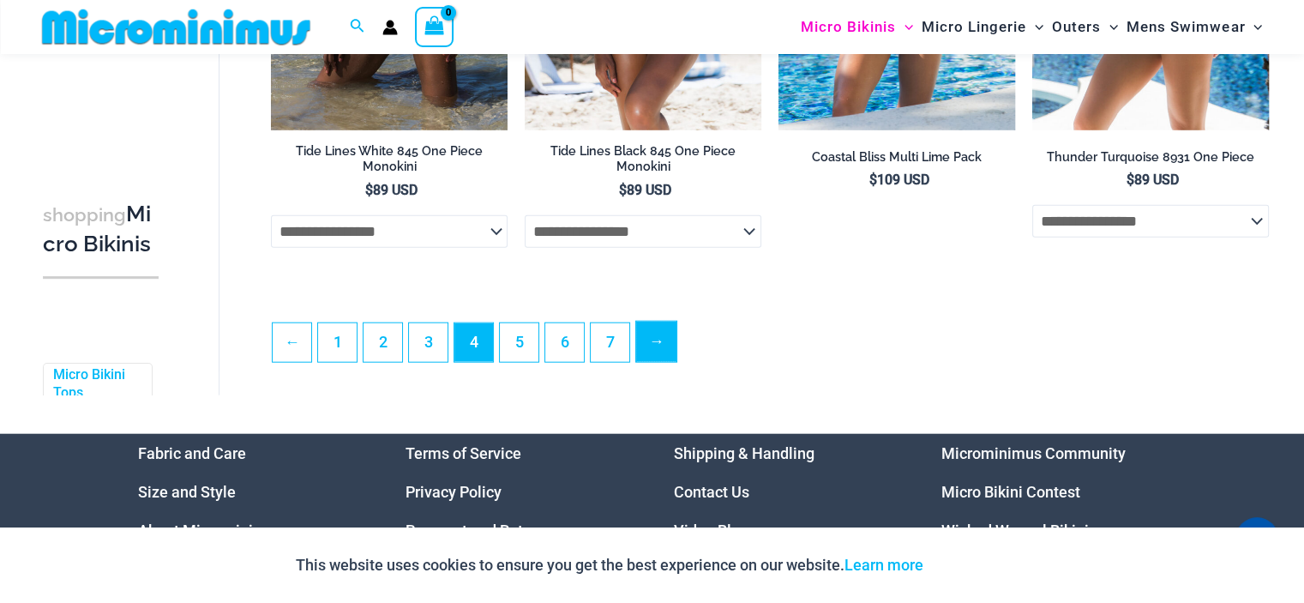
click at [670, 359] on link "→" at bounding box center [656, 342] width 40 height 40
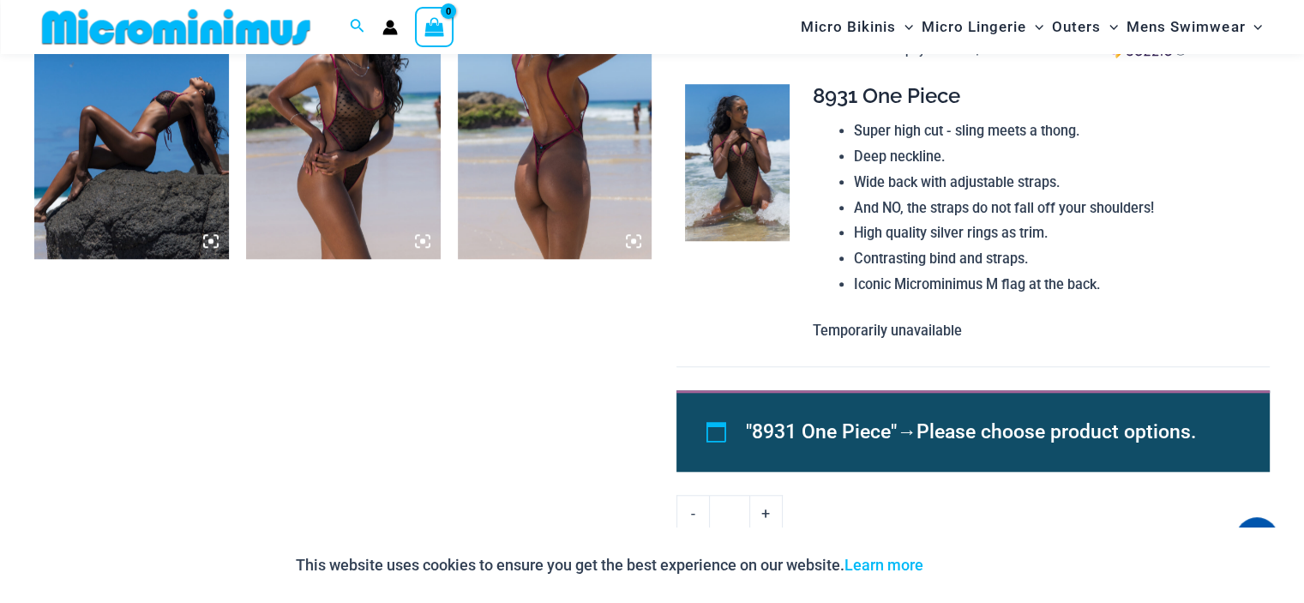
scroll to position [1271, 0]
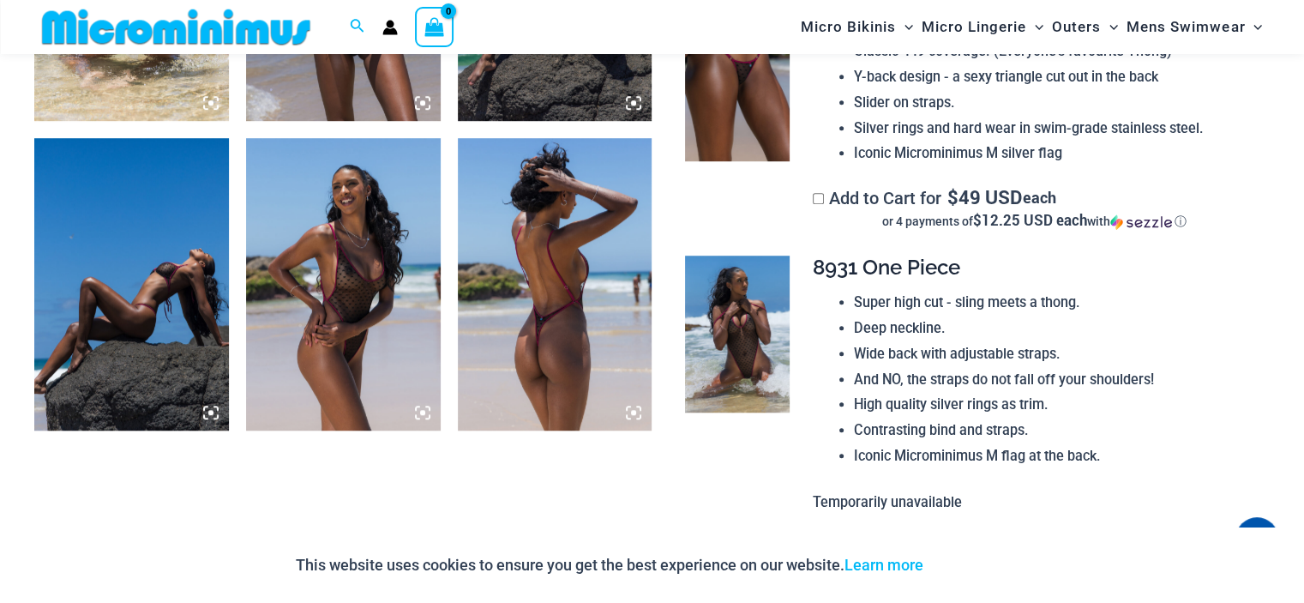
click at [578, 329] on img at bounding box center [555, 284] width 195 height 292
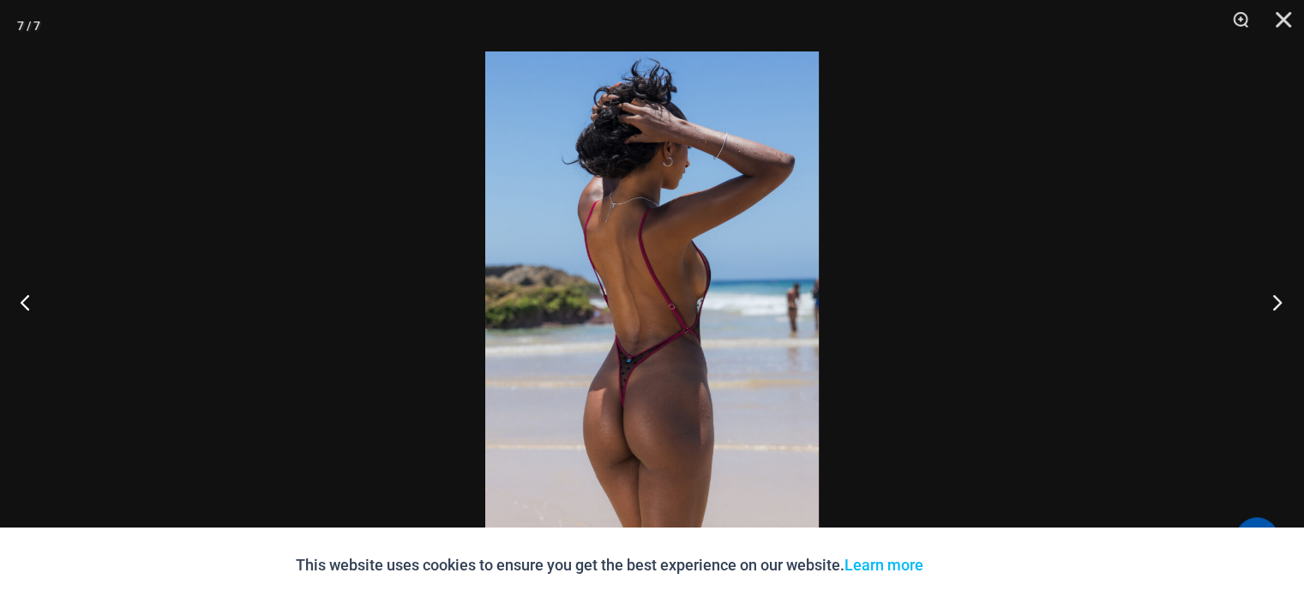
click at [1272, 301] on button "Next" at bounding box center [1272, 302] width 64 height 86
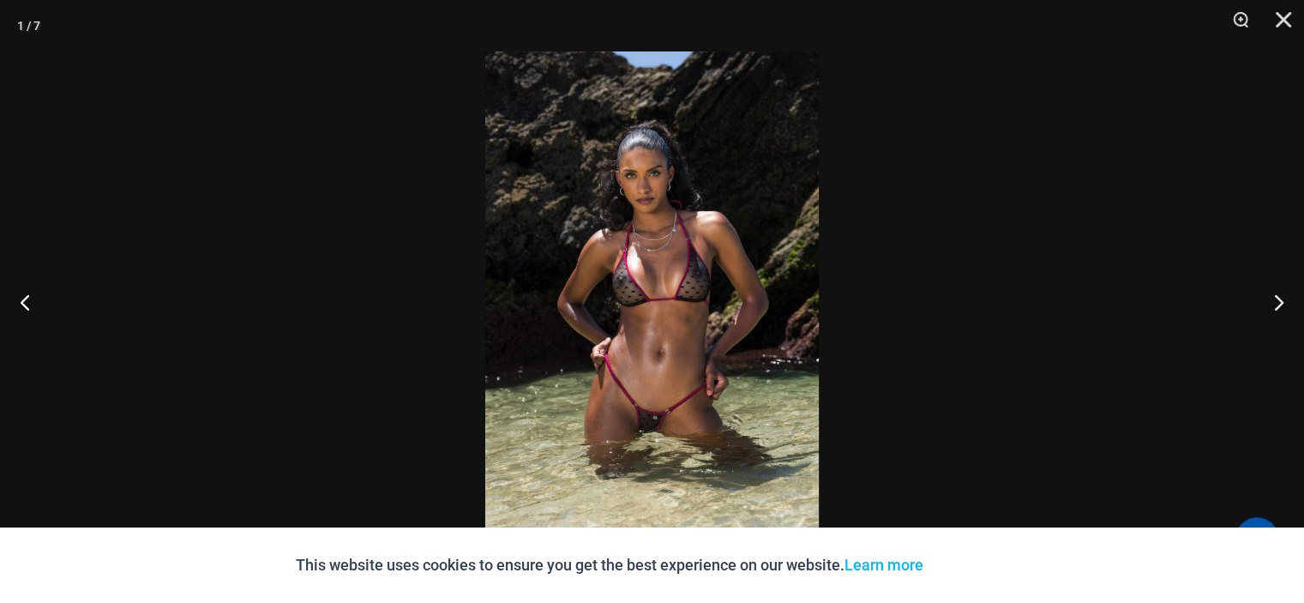
click at [1147, 303] on div at bounding box center [652, 301] width 1304 height 603
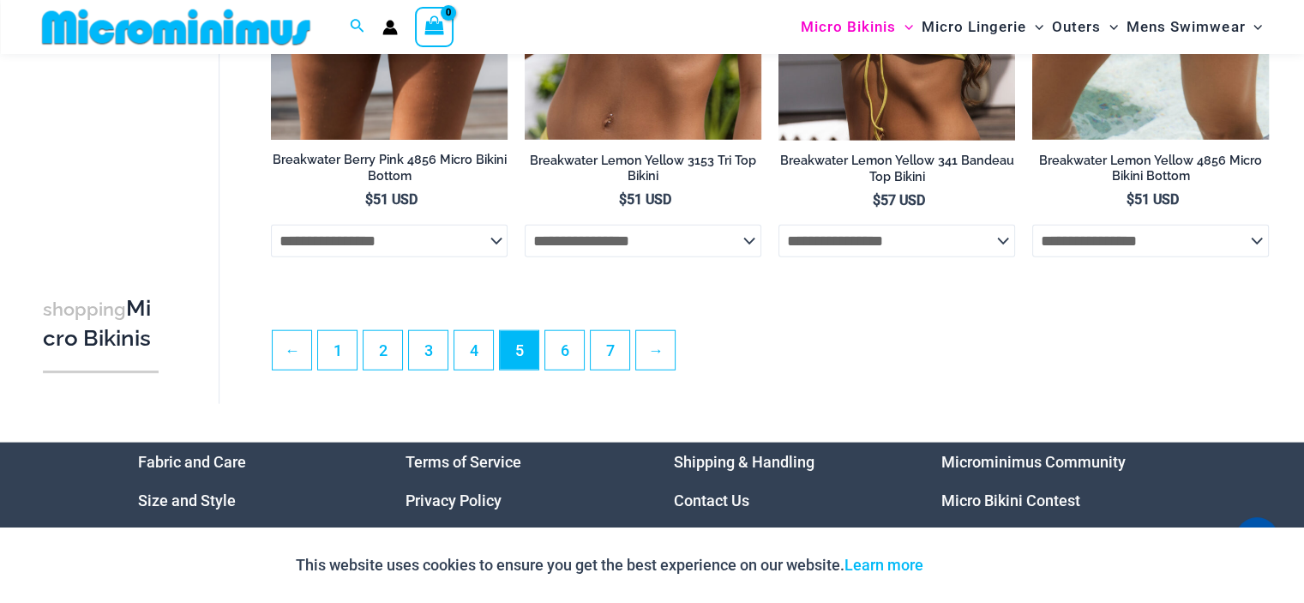
scroll to position [4115, 0]
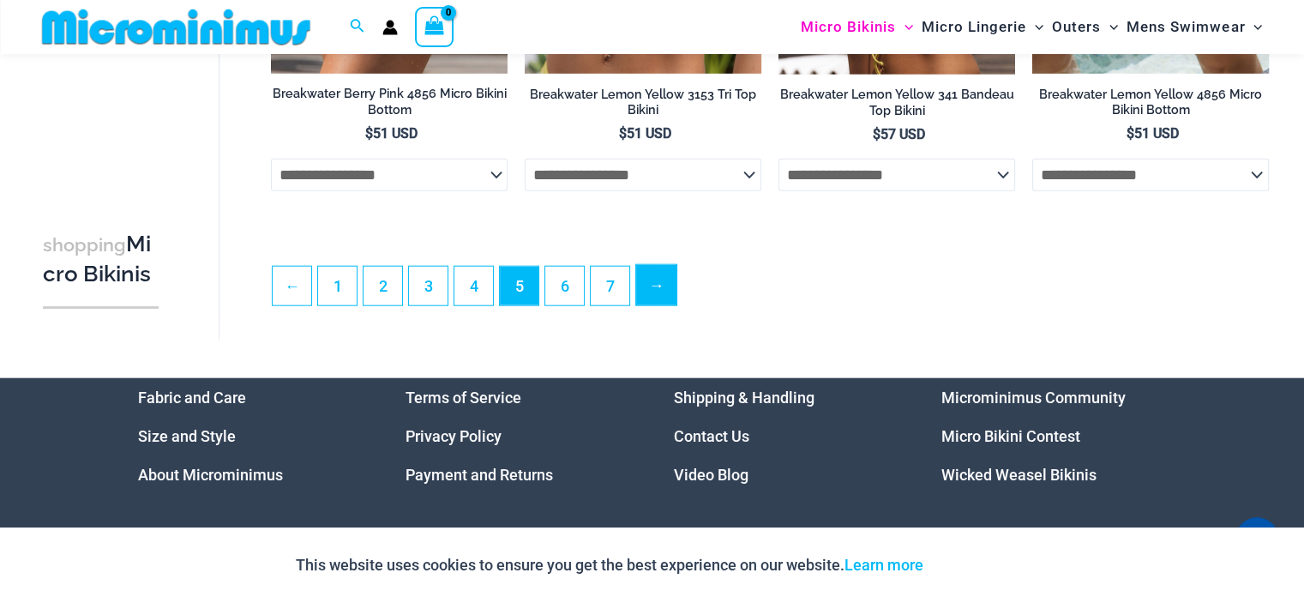
click at [658, 275] on link "→" at bounding box center [656, 285] width 40 height 40
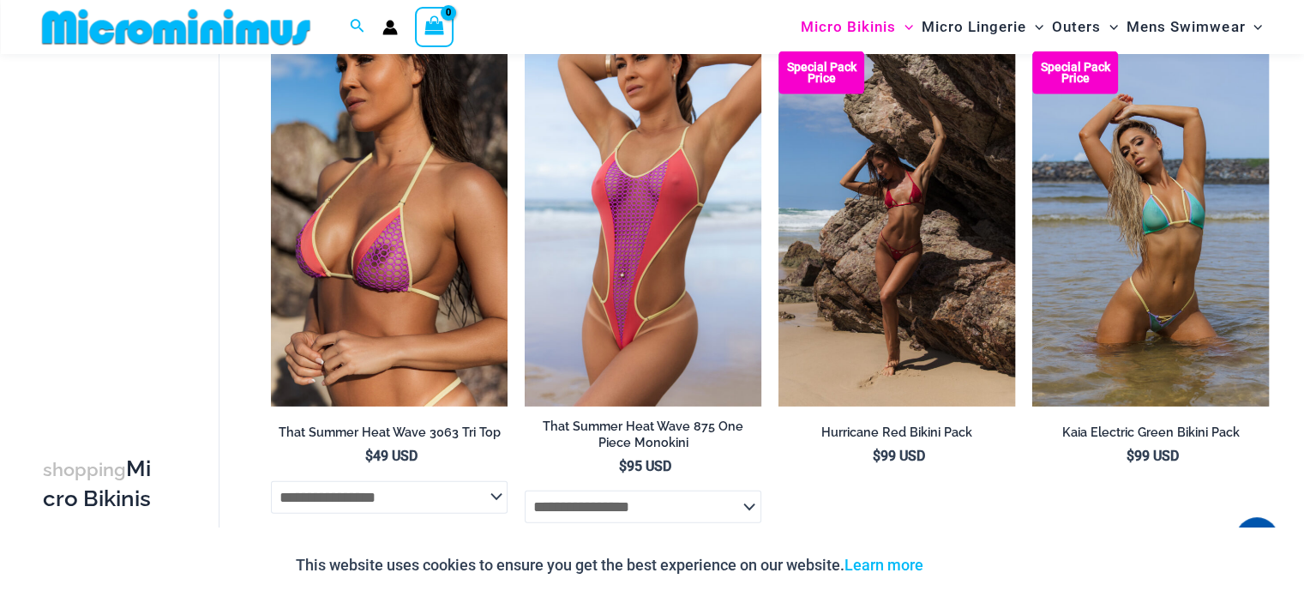
scroll to position [4014, 0]
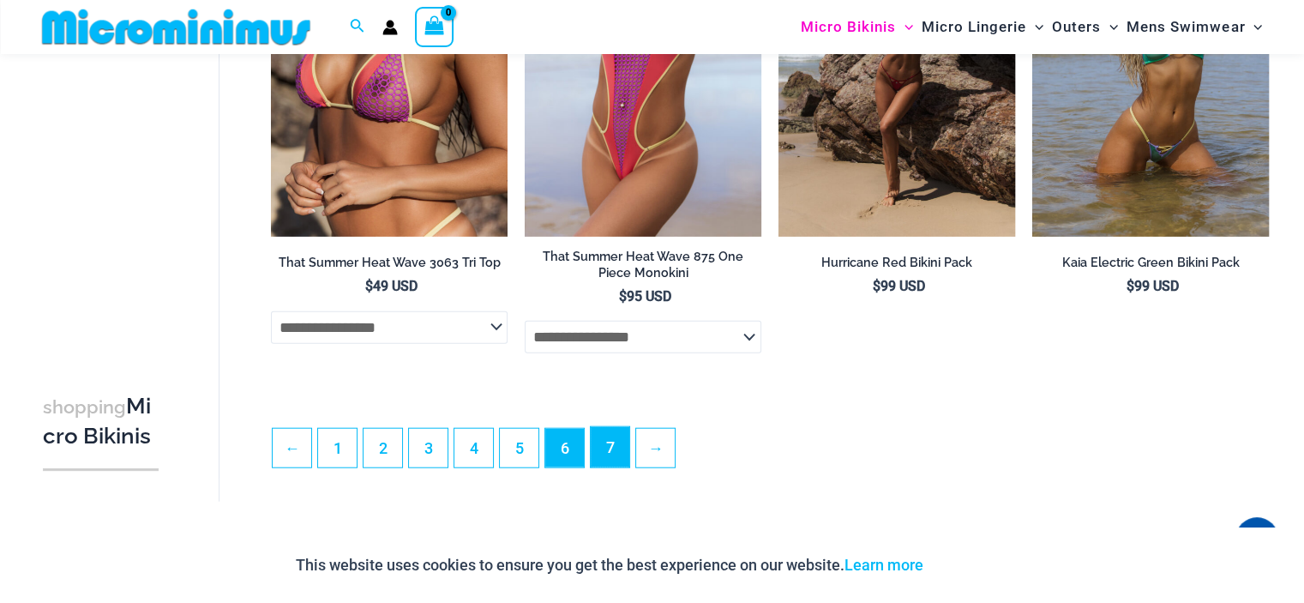
click at [616, 460] on link "7" at bounding box center [610, 447] width 39 height 40
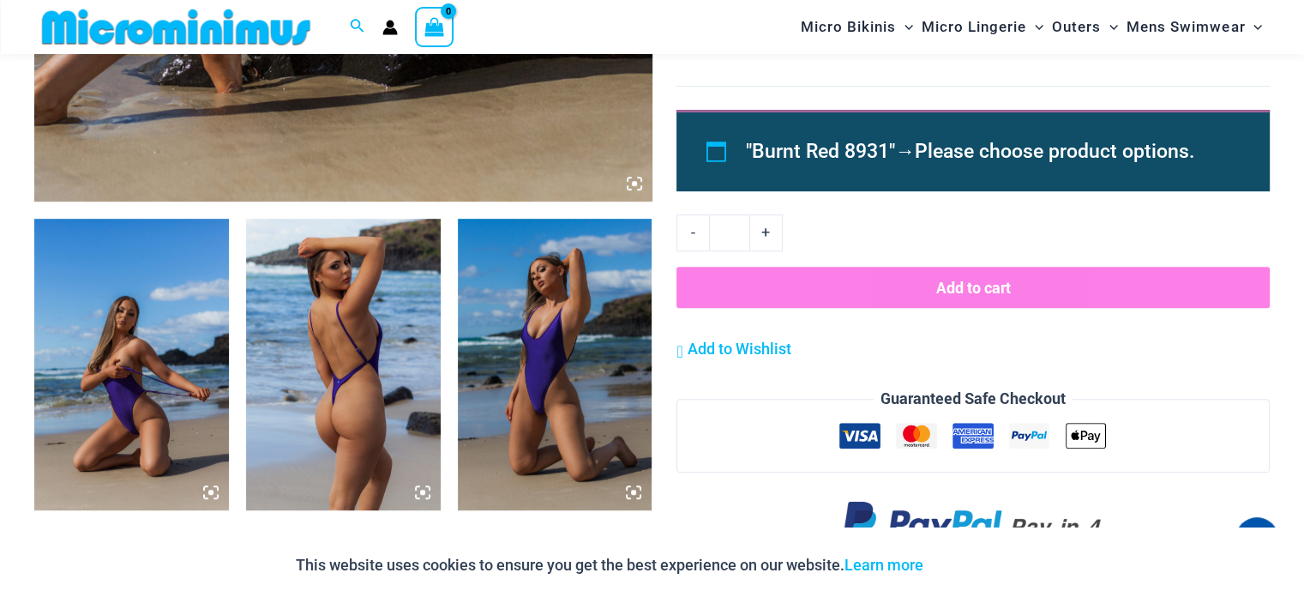
scroll to position [1013, 0]
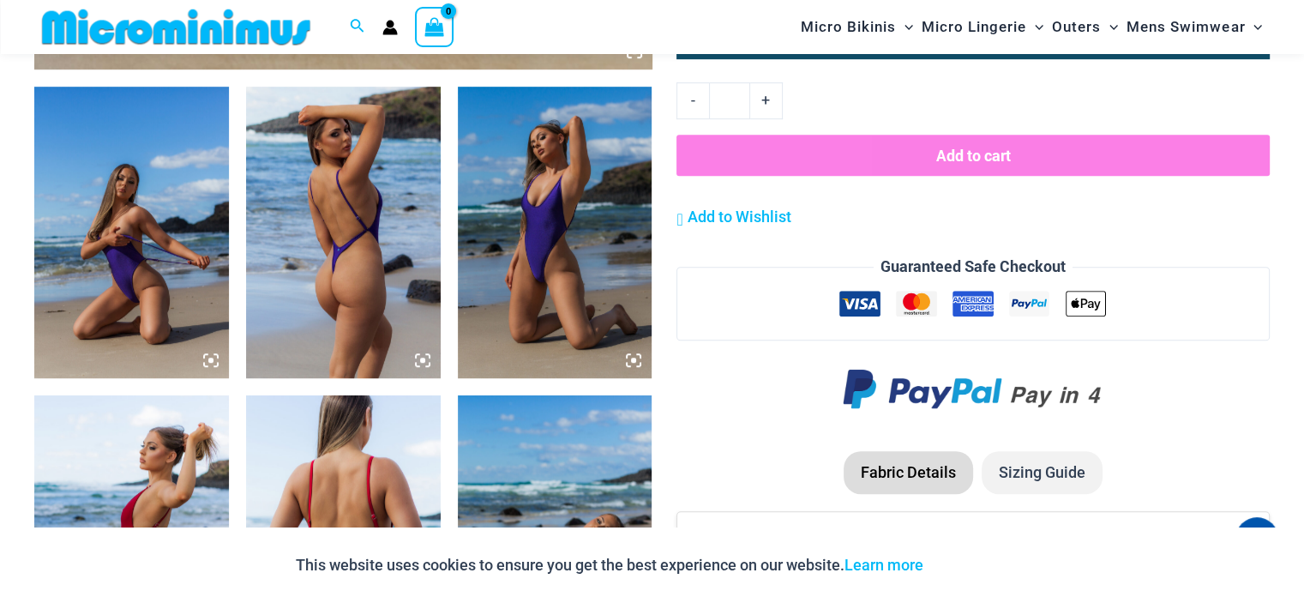
click at [318, 262] on img at bounding box center [343, 233] width 195 height 292
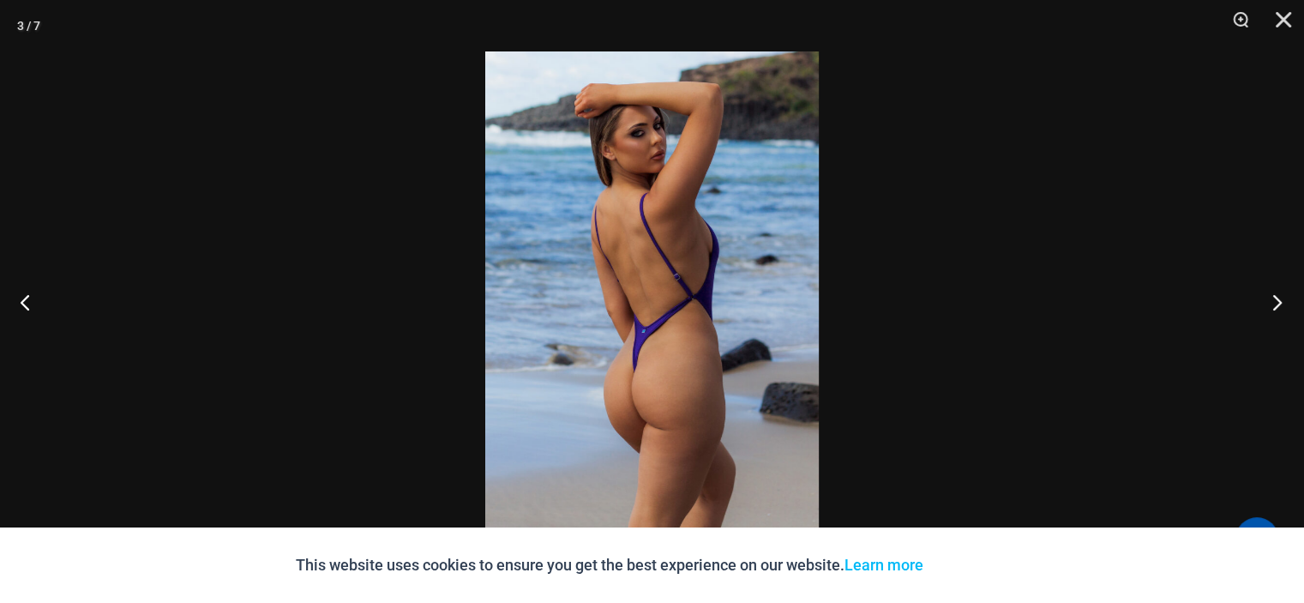
click at [1279, 298] on button "Next" at bounding box center [1272, 302] width 64 height 86
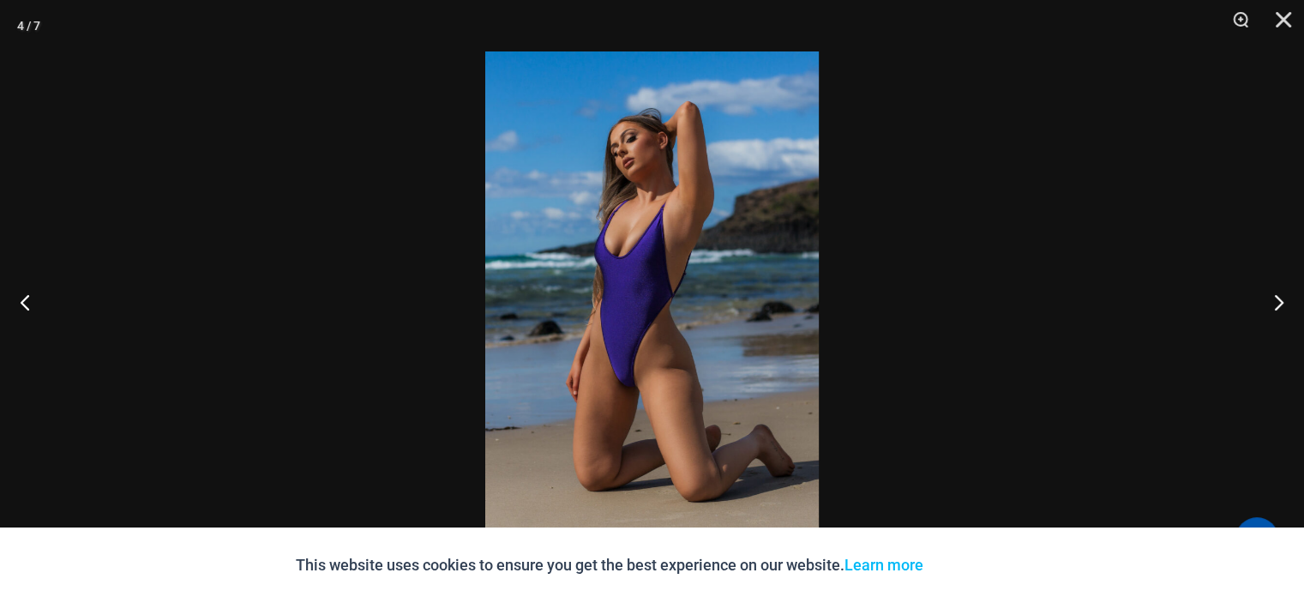
click at [1164, 243] on div at bounding box center [652, 301] width 1304 height 603
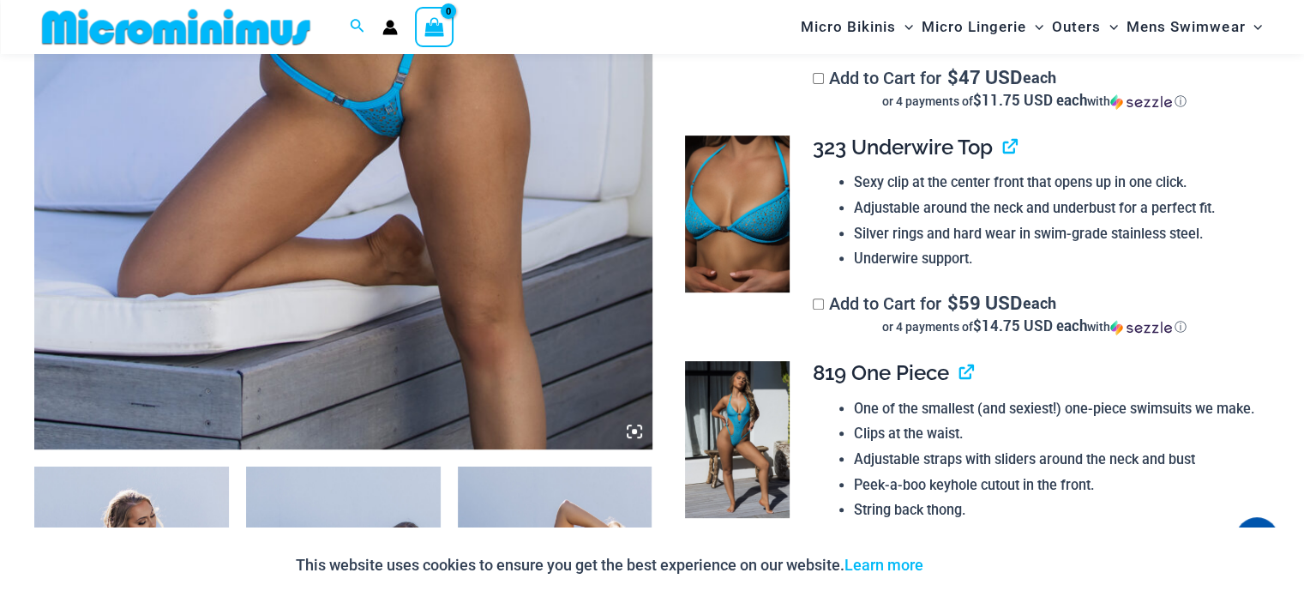
scroll to position [499, 0]
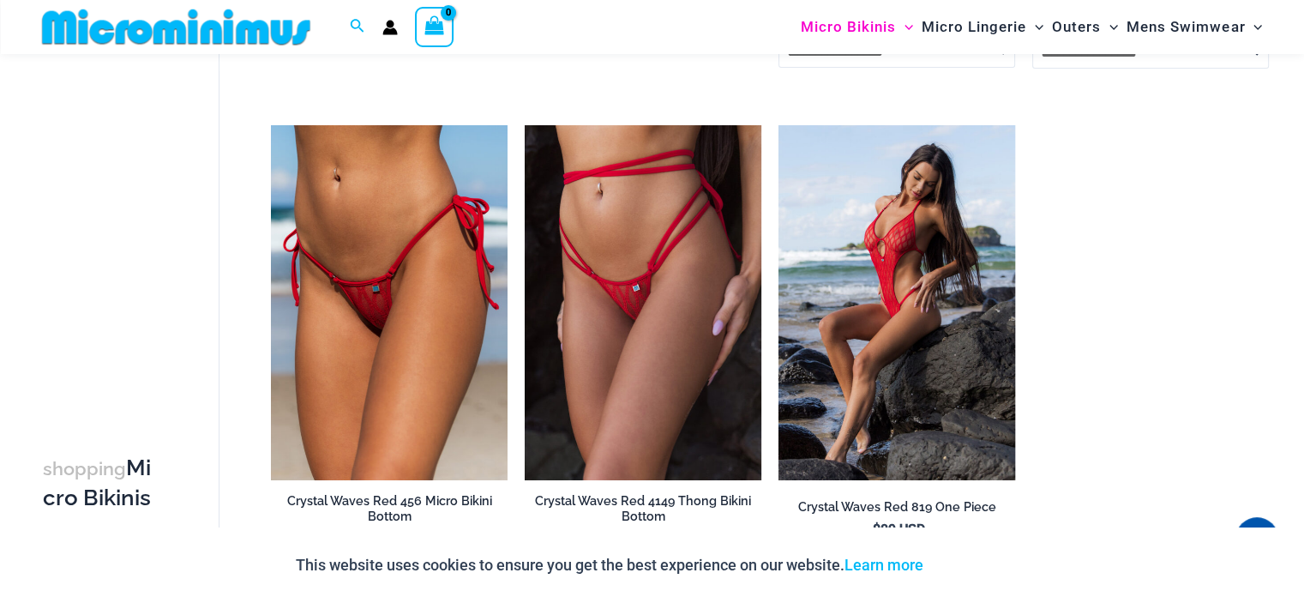
scroll to position [585, 0]
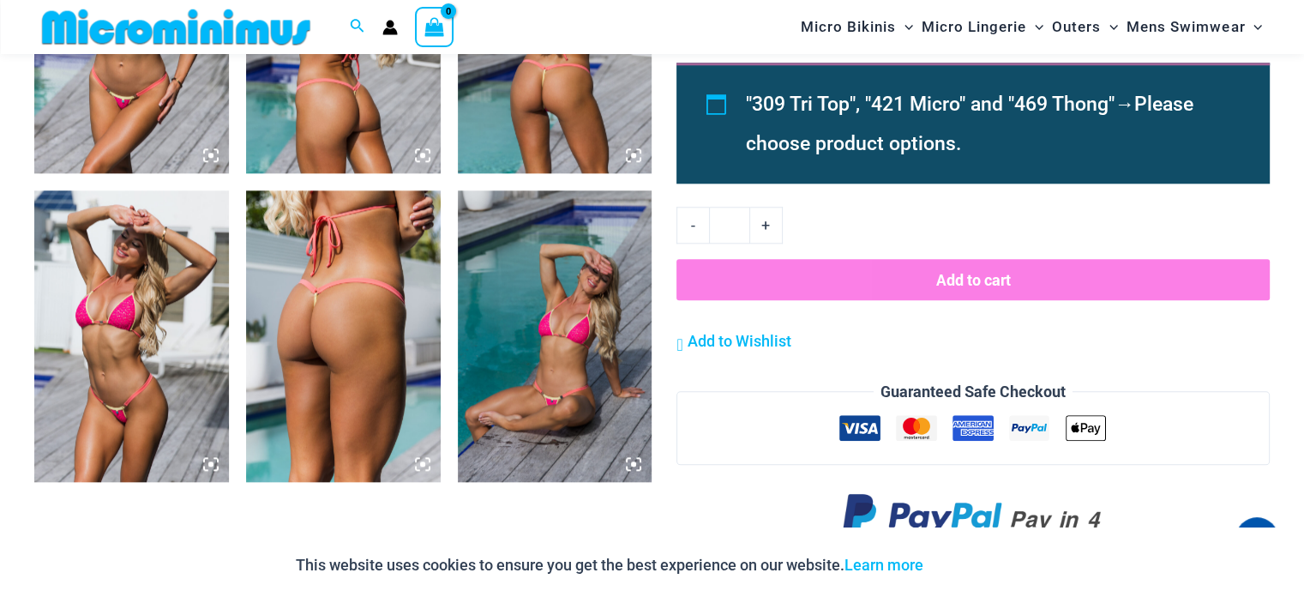
scroll to position [1870, 0]
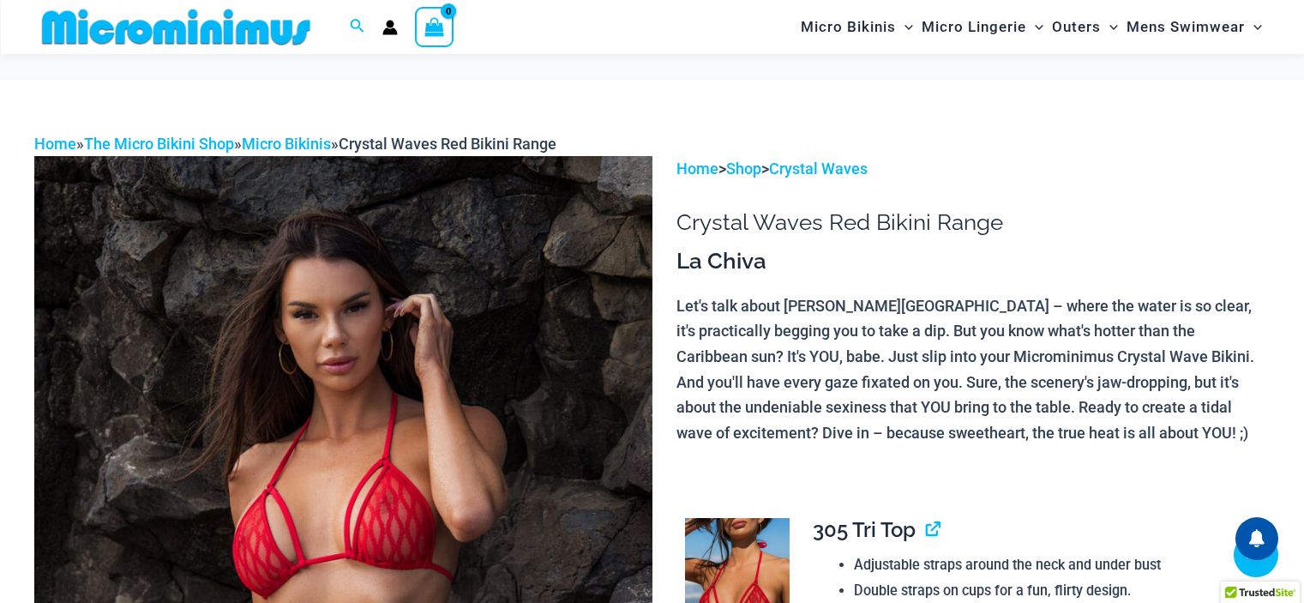
scroll to position [1185, 0]
